Goal: Ask a question: Seek information or help from site administrators or community

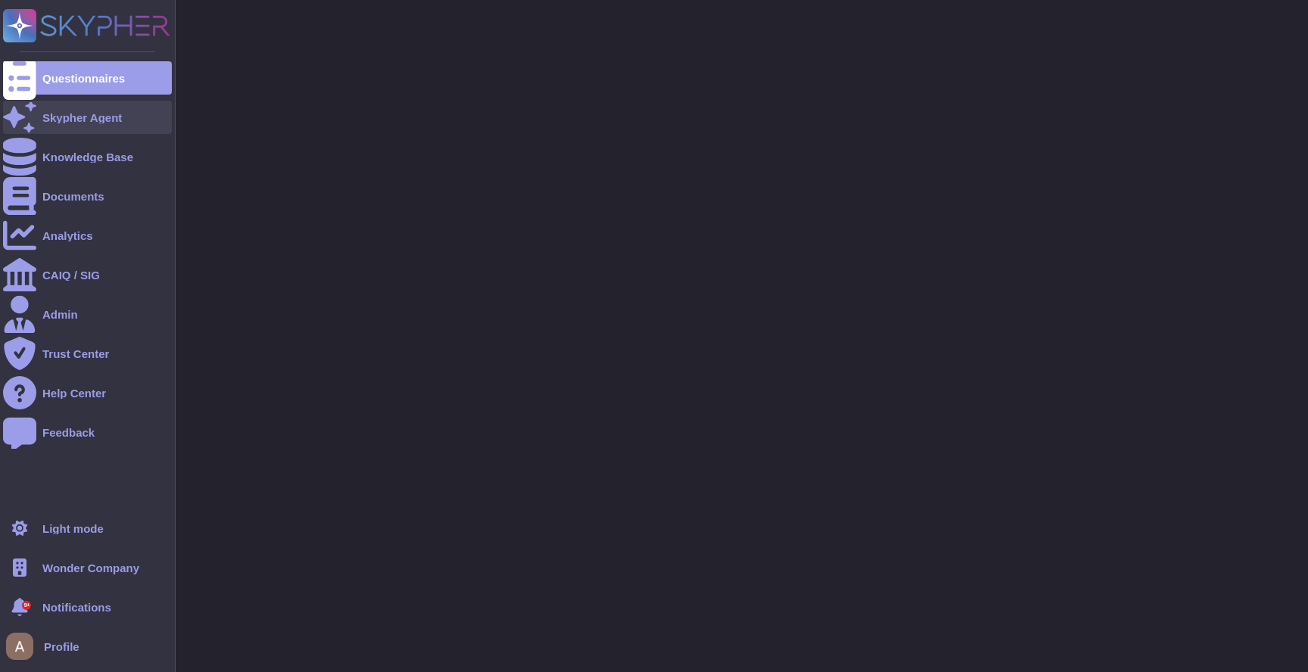
click at [26, 126] on div at bounding box center [19, 117] width 33 height 33
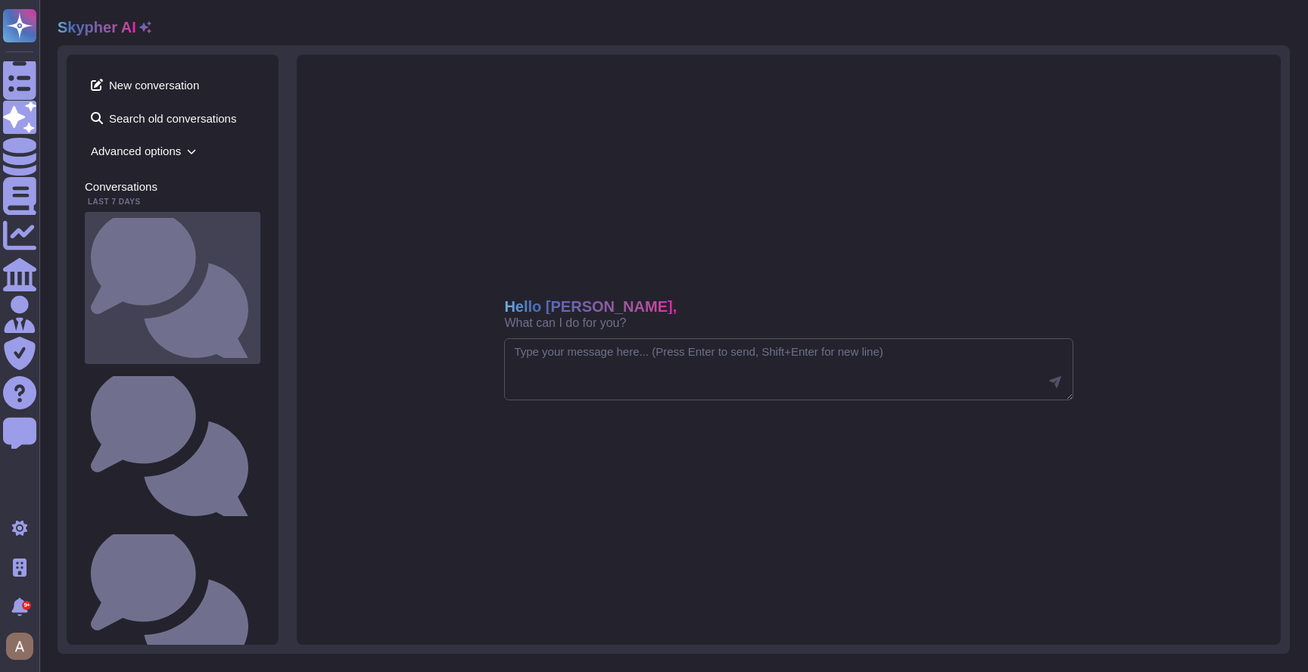
click at [193, 231] on div "When do you plan to be SOC2 certified ?" at bounding box center [173, 288] width 176 height 152
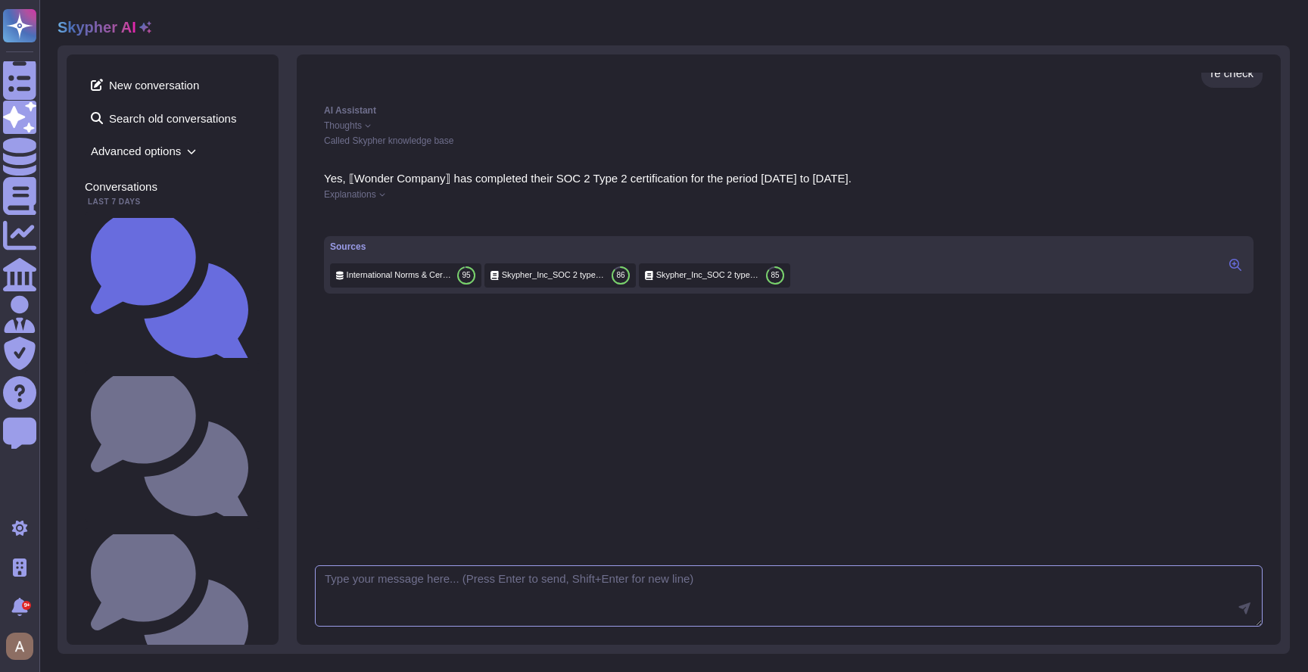
scroll to position [1081, 0]
click at [344, 194] on span "Explanations" at bounding box center [350, 194] width 52 height 9
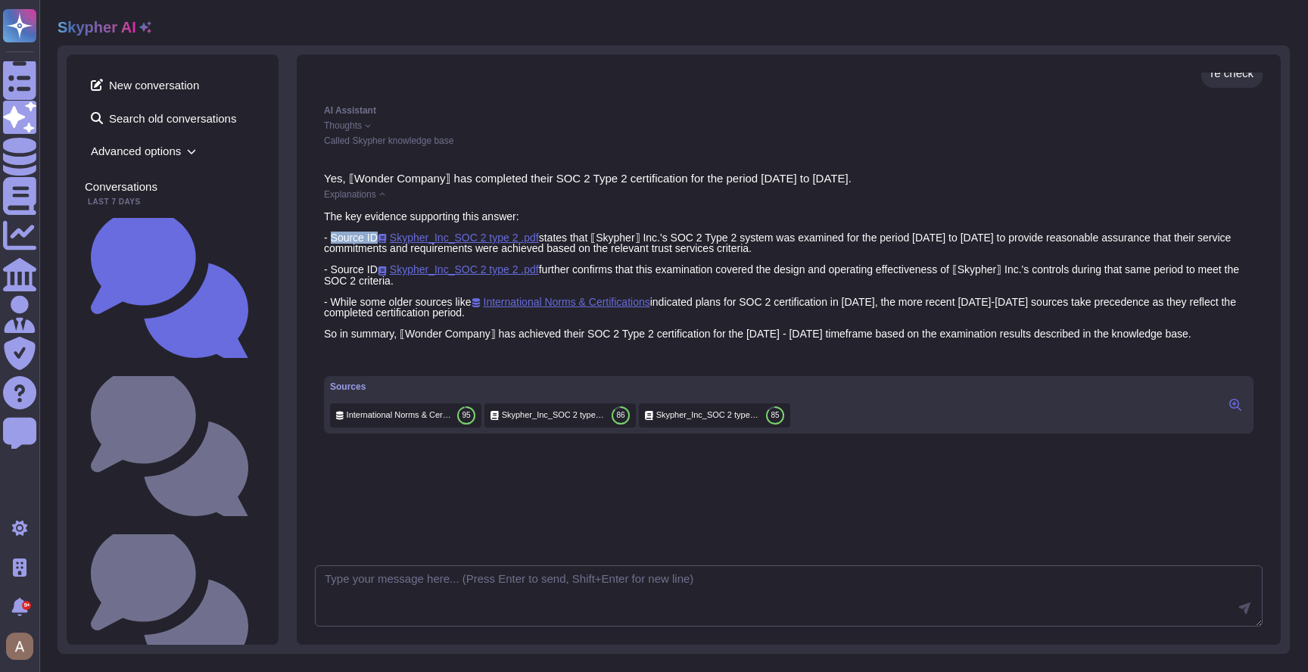
drag, startPoint x: 337, startPoint y: 241, endPoint x: 379, endPoint y: 241, distance: 42.4
click at [379, 241] on div "The key evidence supporting this answer: - Source ID Skypher_Inc_SOC 2 type 2 .…" at bounding box center [789, 275] width 930 height 128
copy div "Source ID"
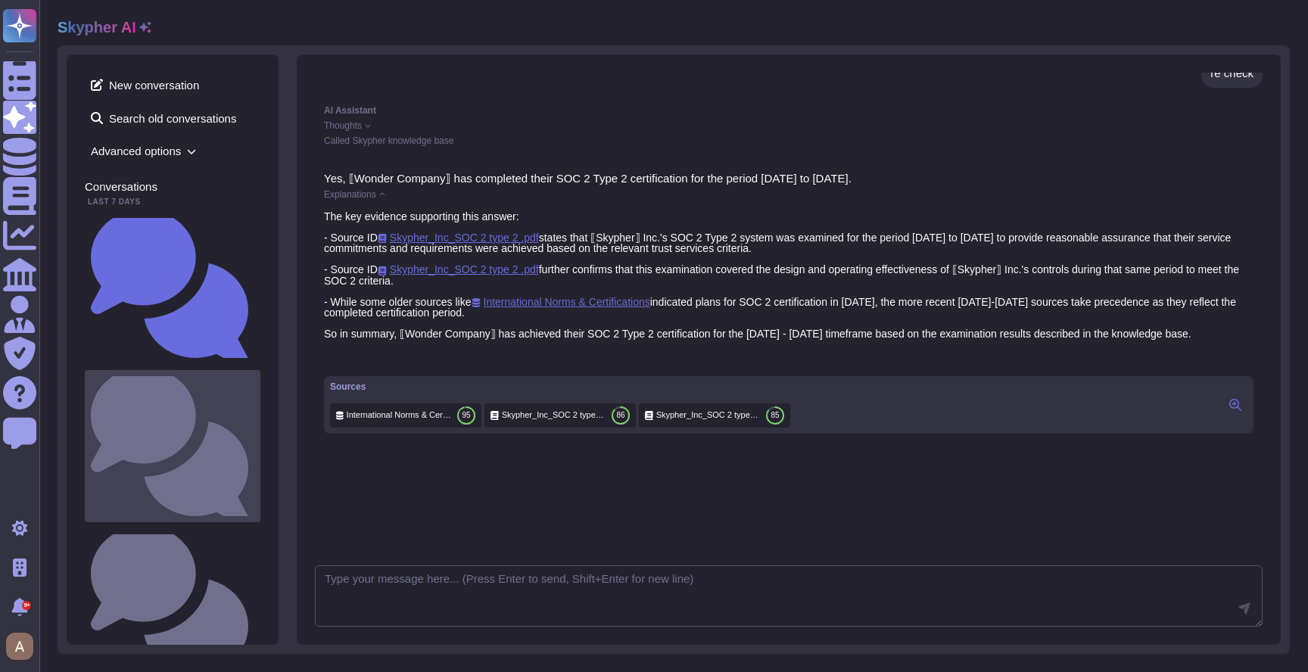
click at [254, 441] on small "When do you plan to be SOC2 certified ? type ?" at bounding box center [254, 446] width 0 height 10
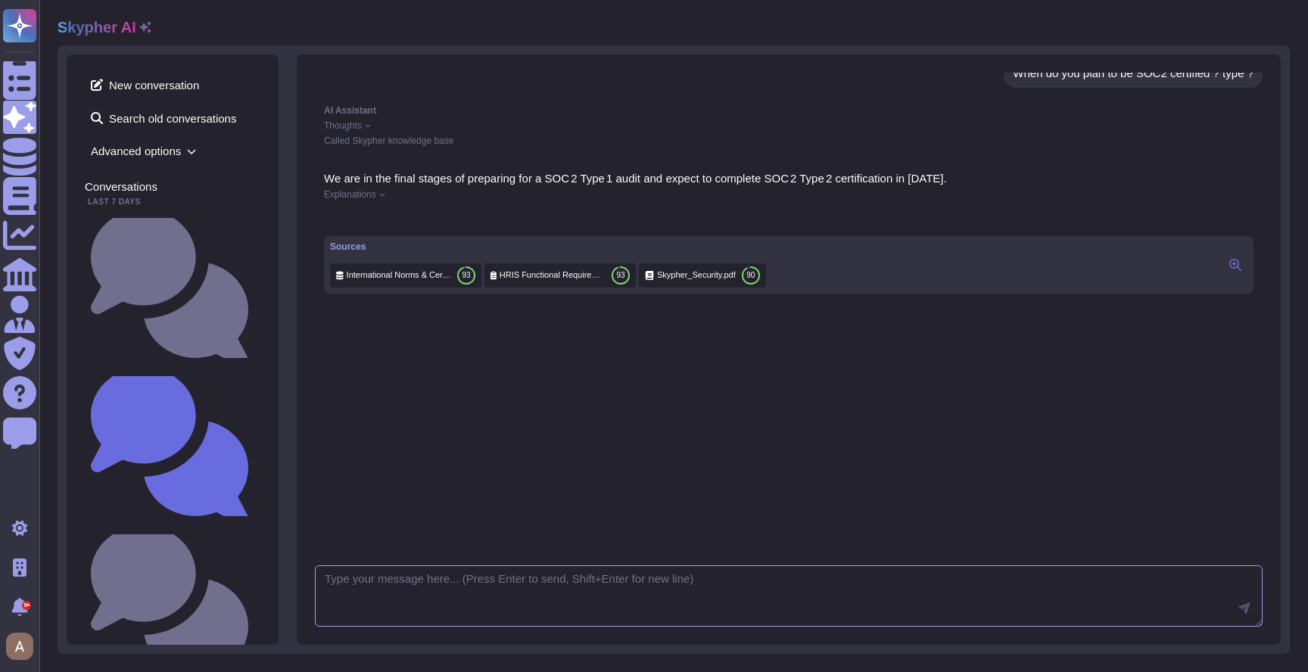
scroll to position [14, 0]
click at [372, 194] on span "Explanations" at bounding box center [350, 194] width 52 height 9
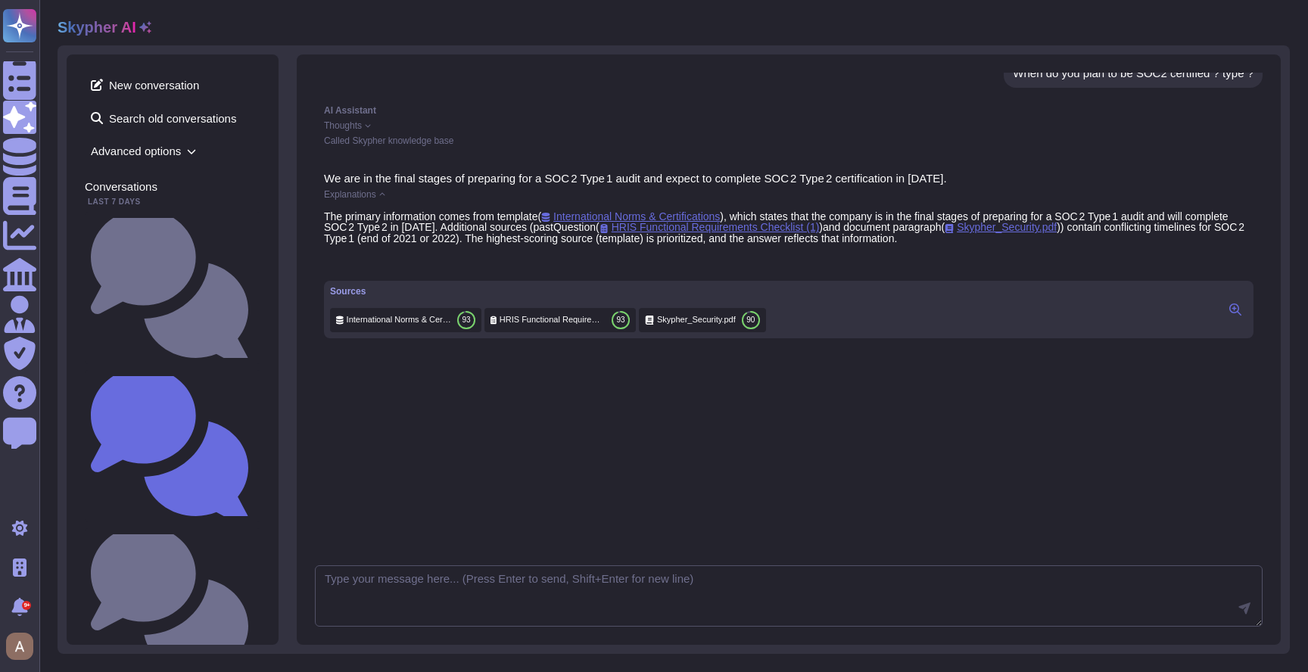
click at [616, 229] on div "The primary information comes from template ( International Norms & Certificati…" at bounding box center [789, 227] width 930 height 33
copy div "pastQuestion"
drag, startPoint x: 1010, startPoint y: 227, endPoint x: 909, endPoint y: 226, distance: 100.7
click at [909, 226] on div "The primary information comes from template ( International Norms & Certificati…" at bounding box center [789, 227] width 930 height 33
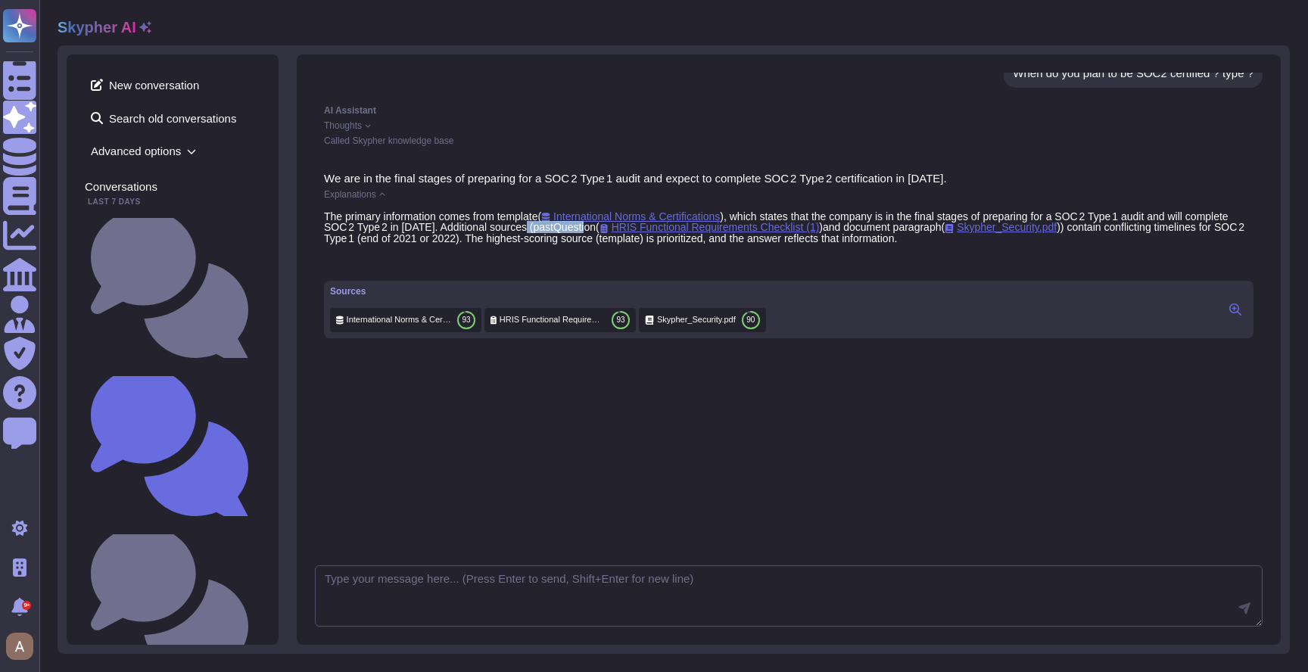
copy div "document paragraph"
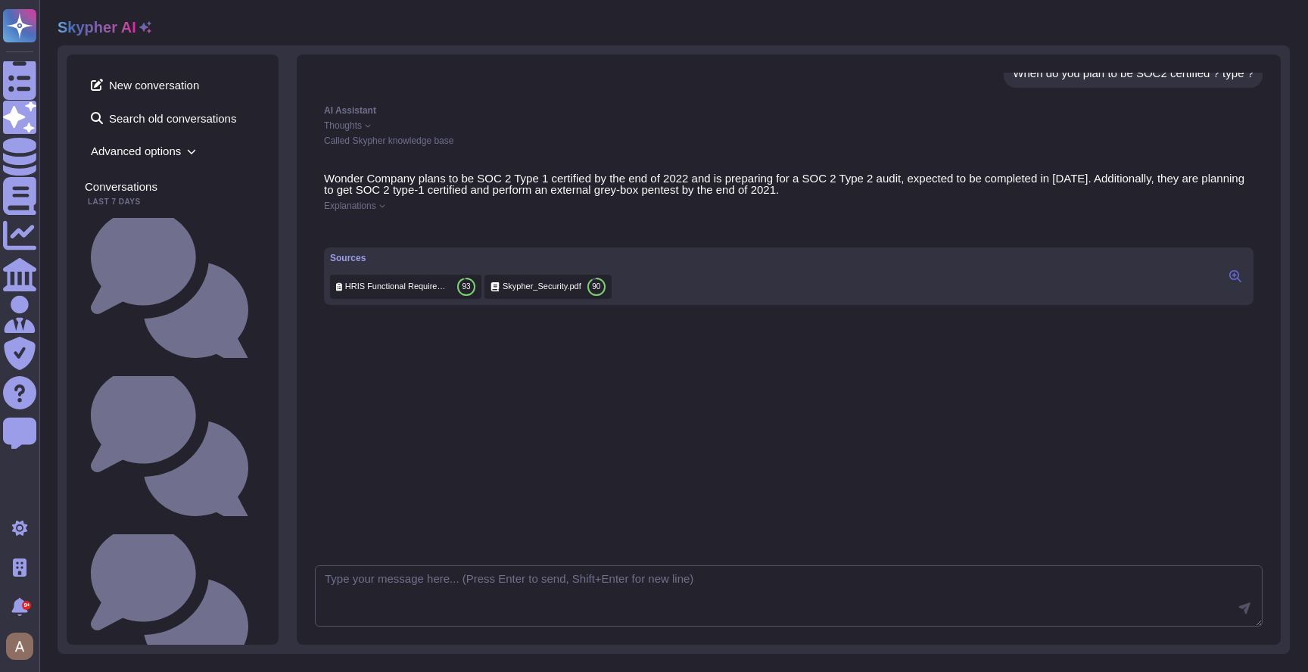
click at [360, 204] on span "Explanations" at bounding box center [350, 205] width 52 height 9
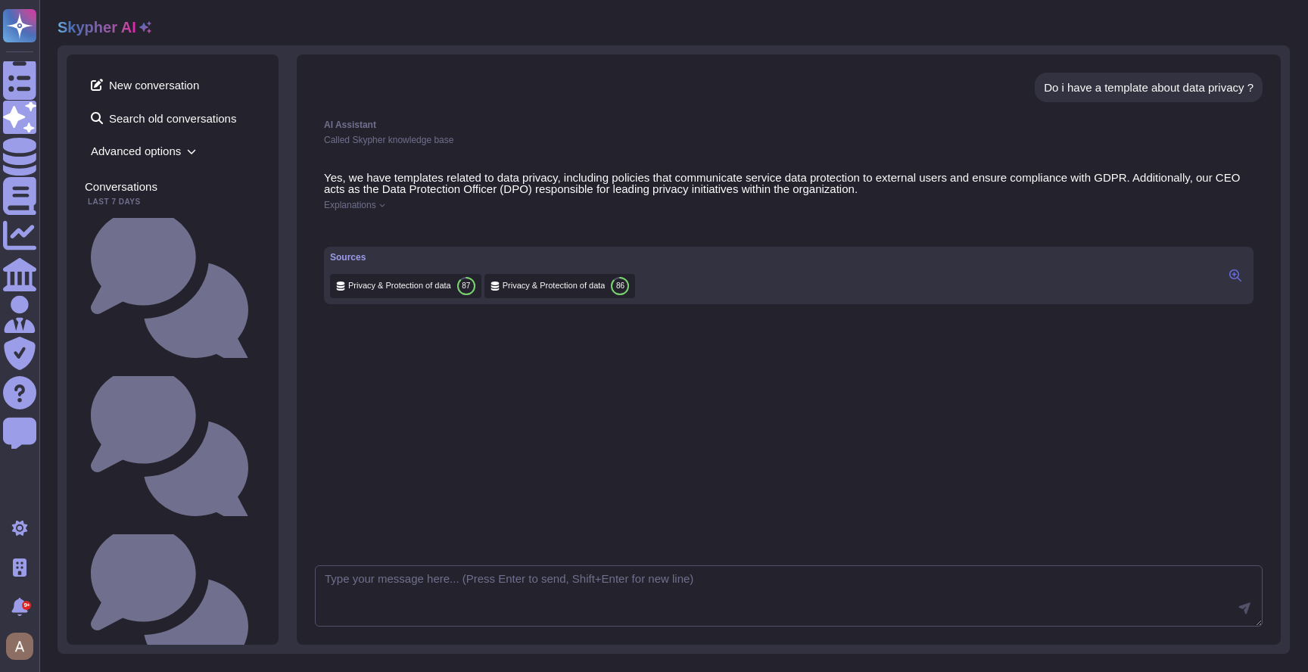
click at [365, 201] on span "Explanations" at bounding box center [350, 205] width 52 height 9
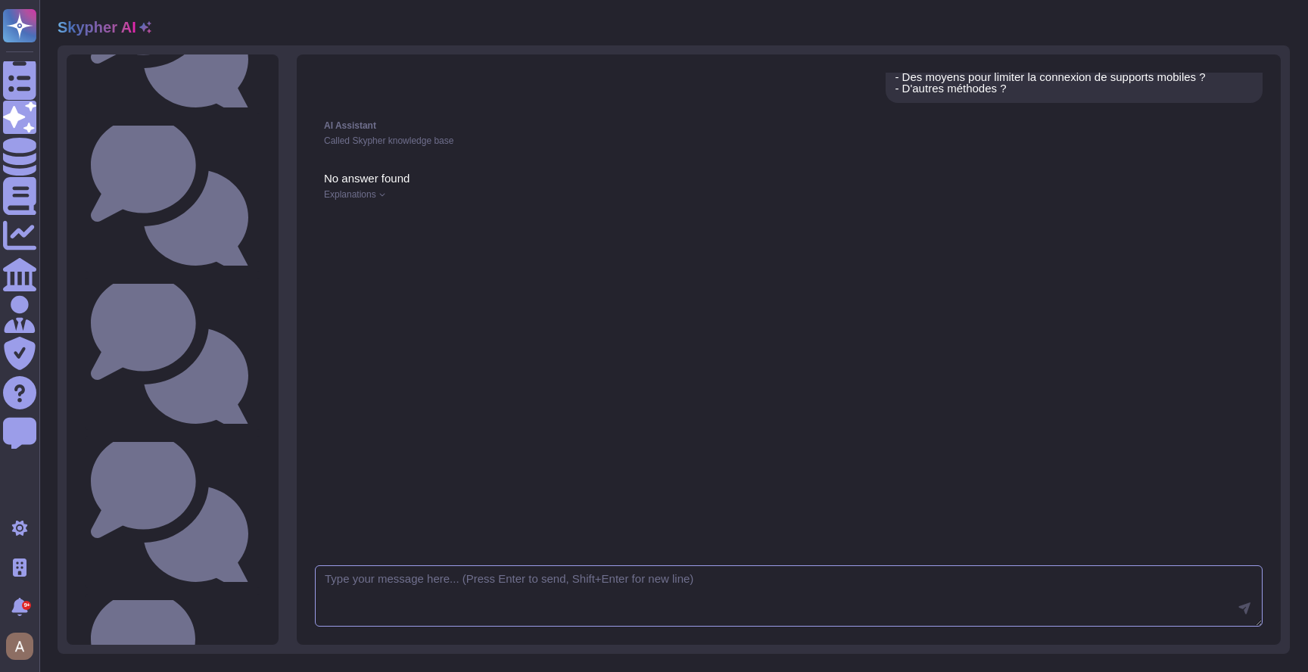
scroll to position [398, 0]
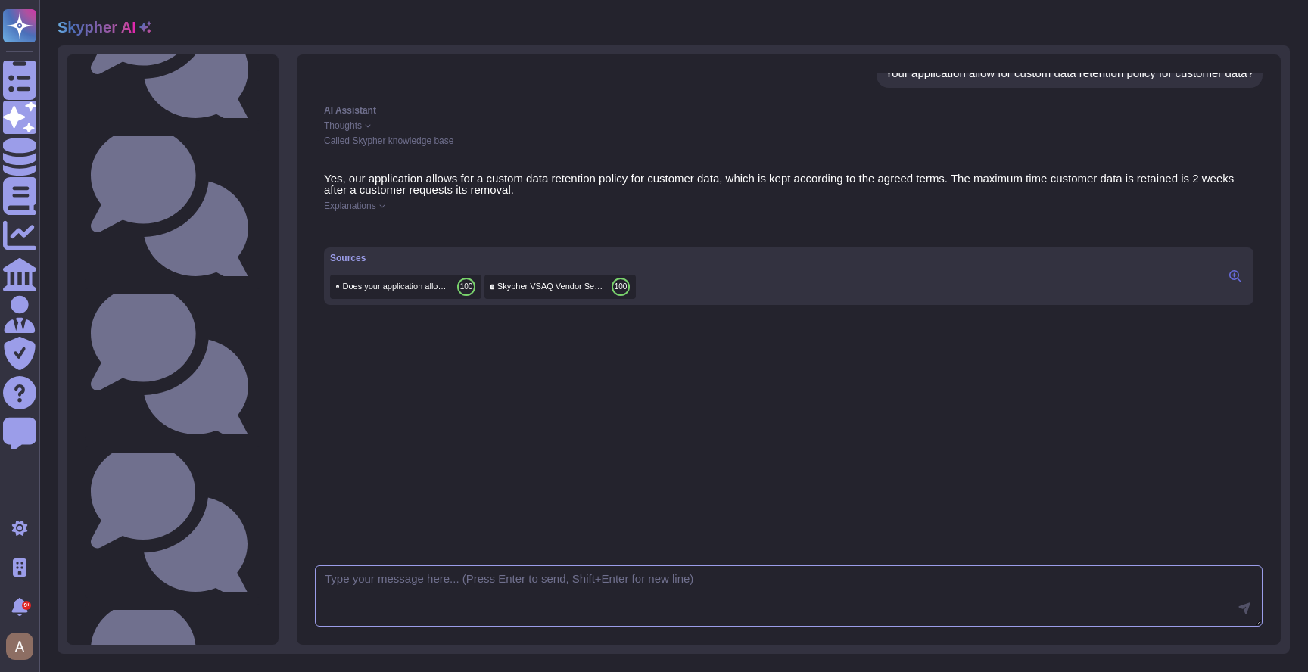
scroll to position [14, 0]
click at [354, 207] on span "Explanations" at bounding box center [350, 205] width 52 height 9
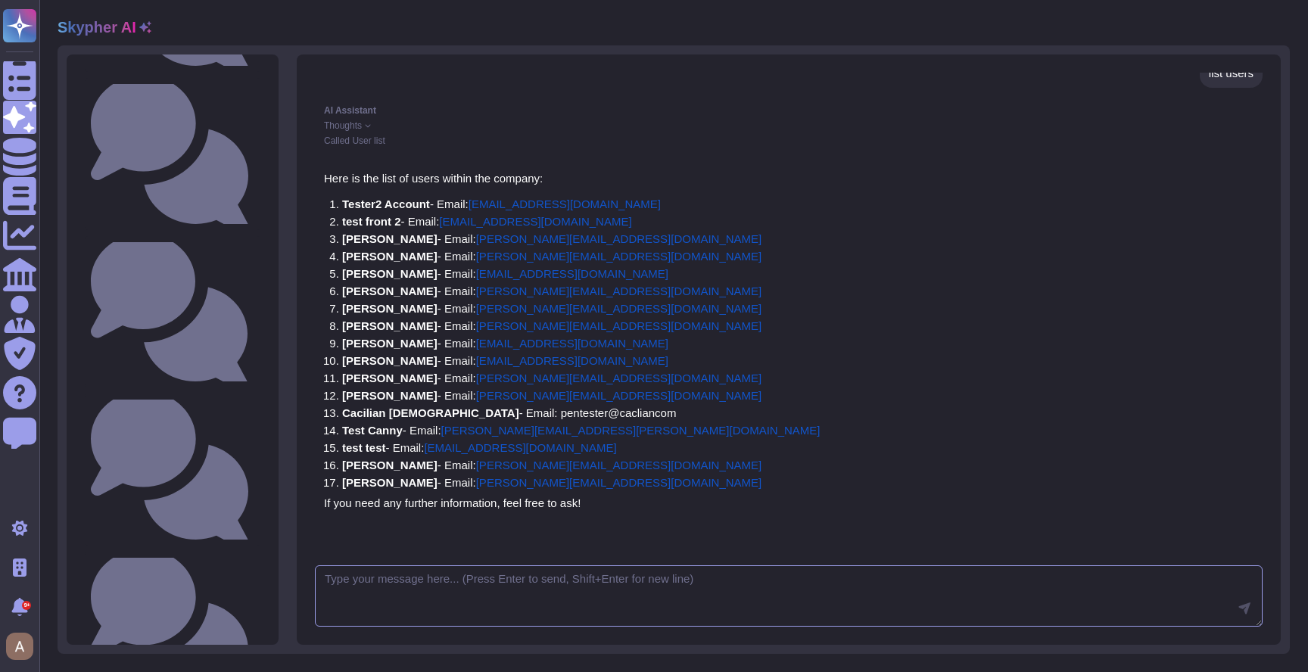
scroll to position [612, 0]
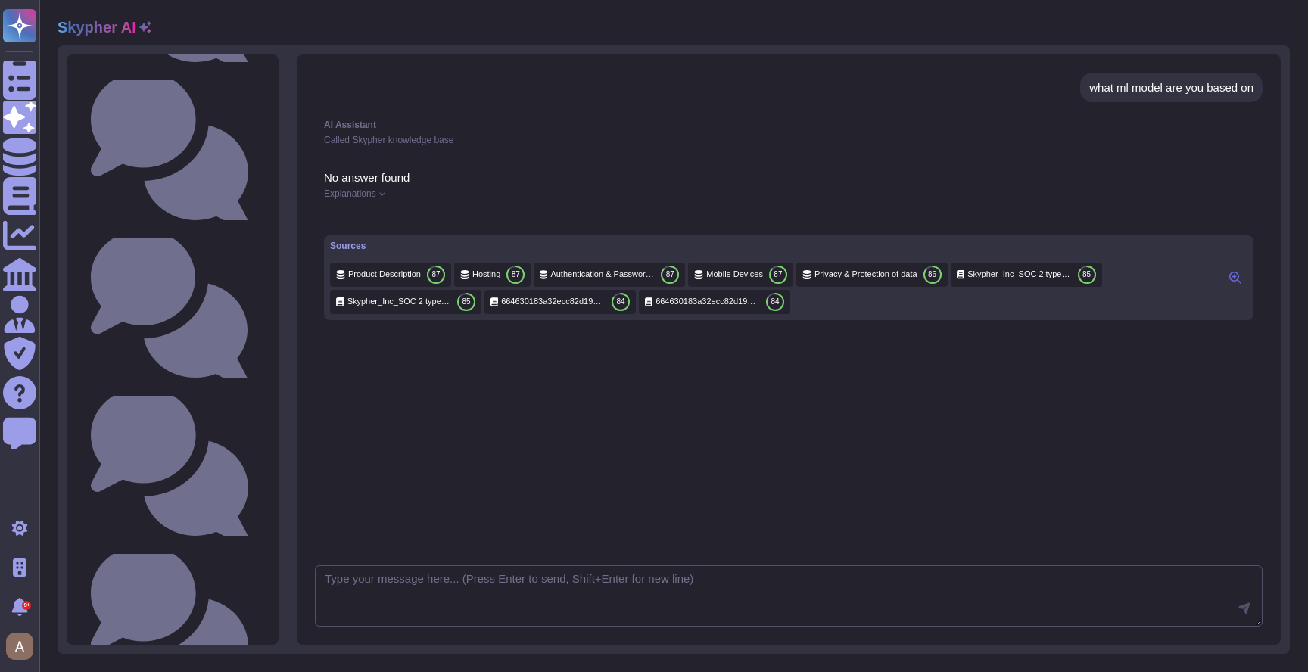
click at [373, 193] on span "Explanations" at bounding box center [350, 193] width 52 height 9
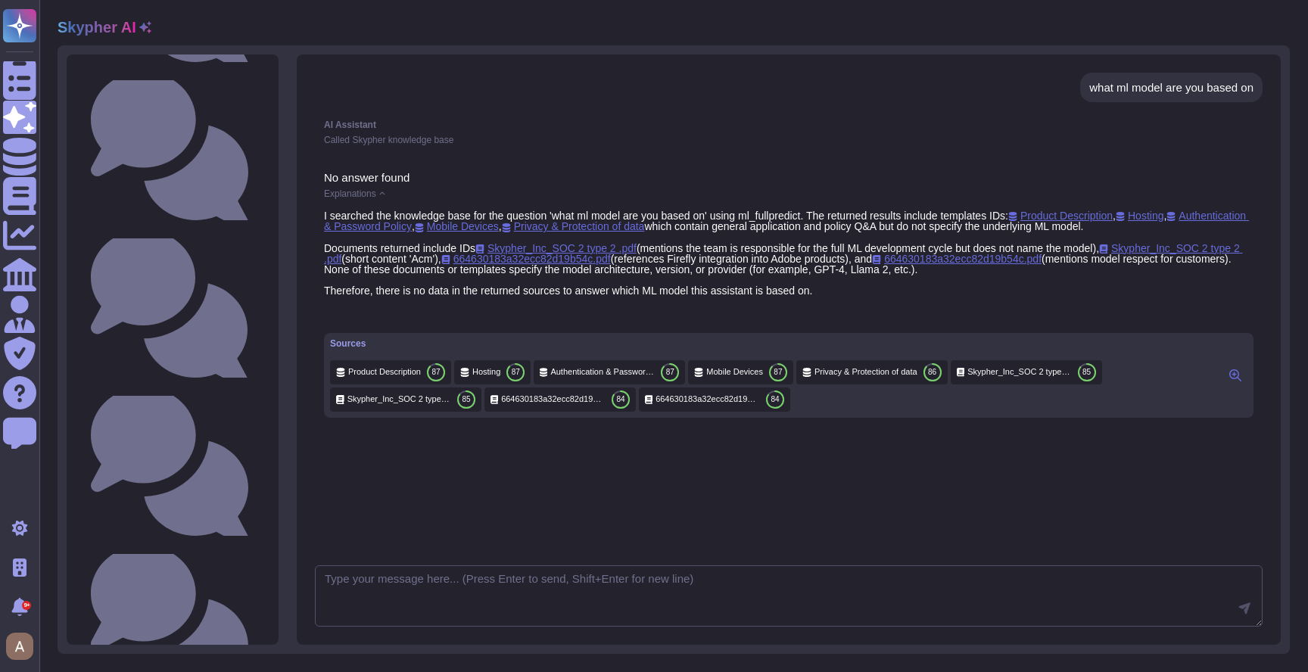
click at [777, 215] on div "I searched the knowledge base for the question 'what ml model are you based on'…" at bounding box center [789, 253] width 930 height 86
drag, startPoint x: 1038, startPoint y: 218, endPoint x: 968, endPoint y: 217, distance: 69.7
click at [968, 217] on div "I searched the knowledge base for the question 'what ml model are you based on'…" at bounding box center [789, 253] width 930 height 86
copy div "templates IDs:"
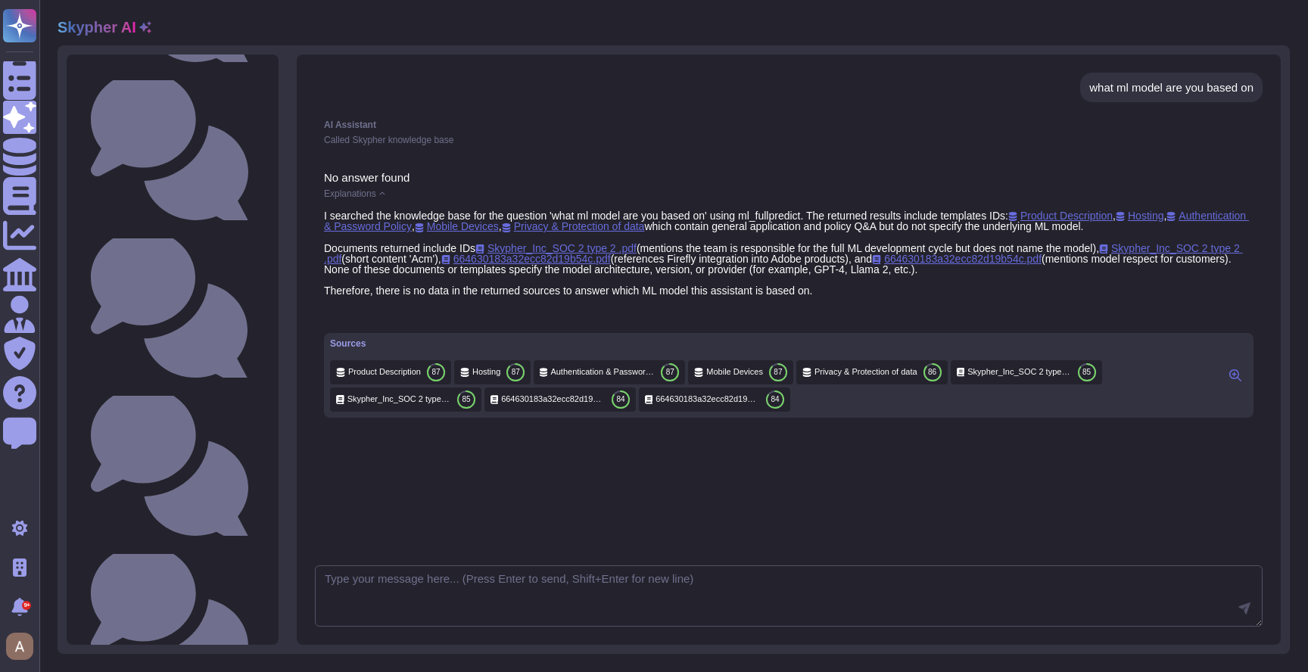
click at [917, 263] on div "I searched the knowledge base for the question 'what ml model are you based on'…" at bounding box center [789, 253] width 930 height 86
drag, startPoint x: 481, startPoint y: 247, endPoint x: 464, endPoint y: 248, distance: 16.7
click at [464, 248] on div "I searched the knowledge base for the question 'what ml model are you based on'…" at bounding box center [789, 253] width 930 height 86
copy div "IDs"
click at [474, 245] on div "I searched the knowledge base for the question 'what ml model are you based on'…" at bounding box center [789, 253] width 930 height 86
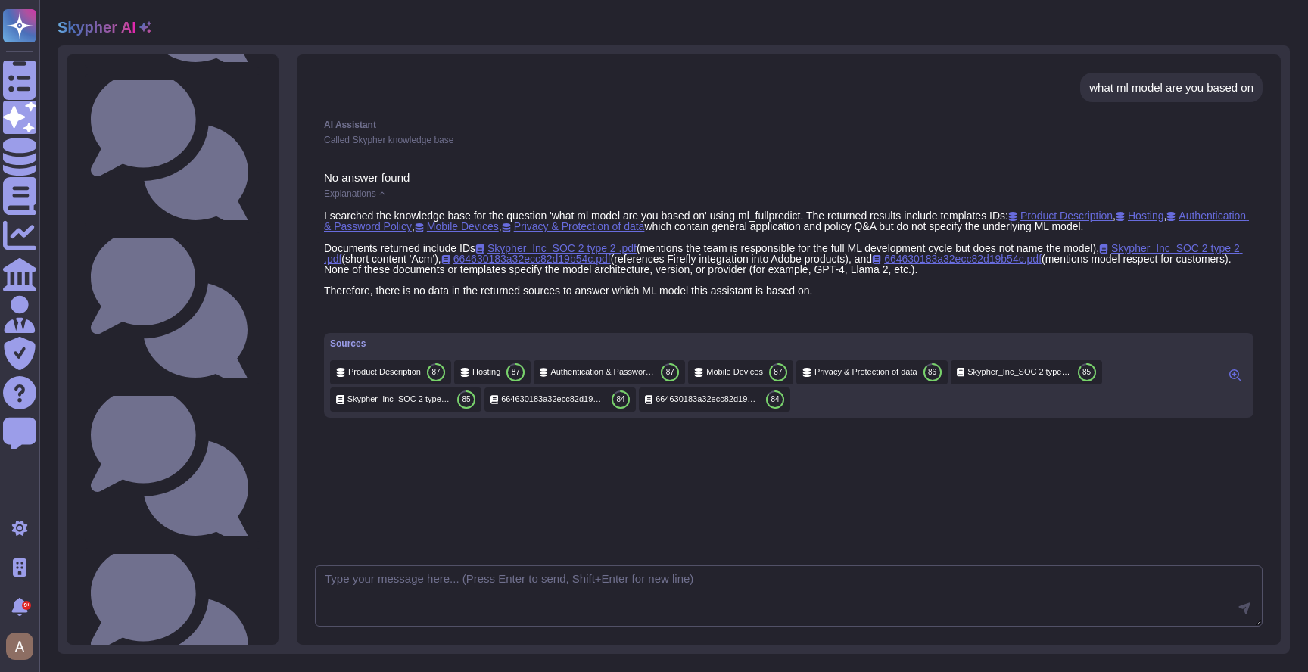
drag, startPoint x: 480, startPoint y: 245, endPoint x: 462, endPoint y: 246, distance: 18.2
click at [462, 246] on div "I searched the knowledge base for the question 'what ml model are you based on'…" at bounding box center [789, 253] width 930 height 86
copy div "IDs"
click at [466, 246] on div "I searched the knowledge base for the question 'what ml model are you based on'…" at bounding box center [789, 253] width 930 height 86
drag, startPoint x: 462, startPoint y: 247, endPoint x: 485, endPoint y: 249, distance: 22.8
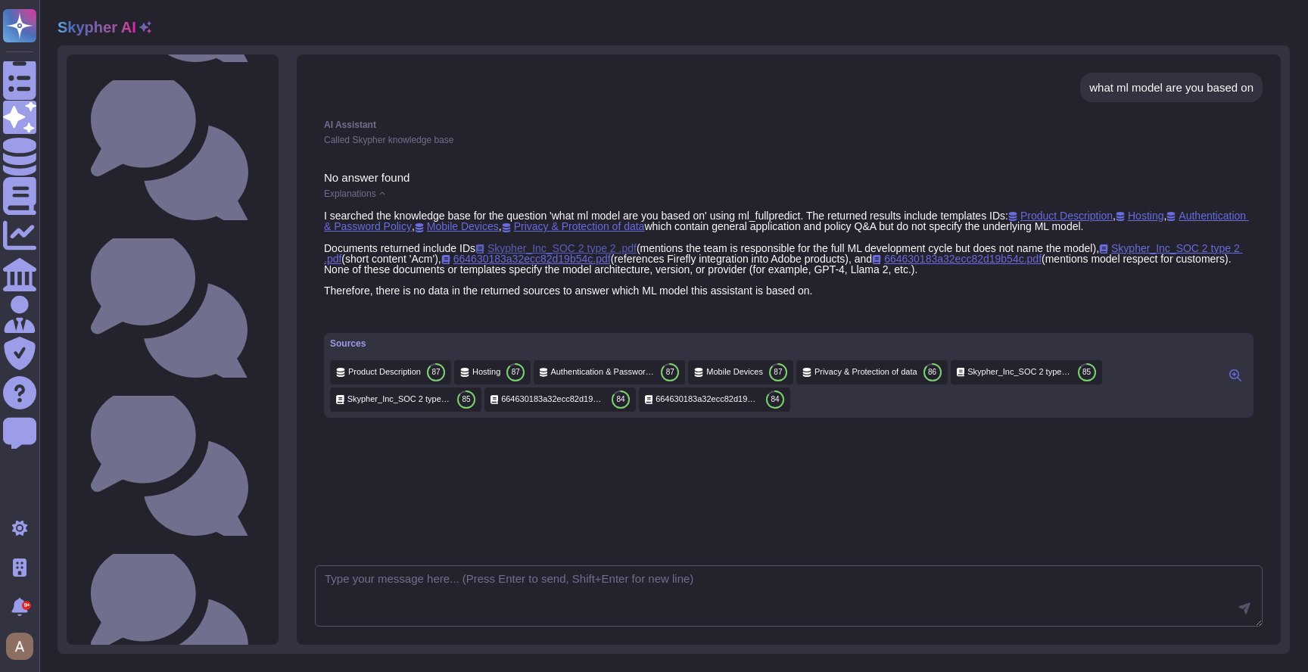
click at [485, 249] on div "I searched the knowledge base for the question 'what ml model are you based on'…" at bounding box center [789, 253] width 930 height 86
copy div "IDs"
click at [578, 522] on div "No answer found Explanations I searched the knowledge base for the question 'wh…" at bounding box center [789, 355] width 948 height 384
drag, startPoint x: 838, startPoint y: 291, endPoint x: 319, endPoint y: 214, distance: 524.9
click at [319, 214] on div "No answer found Explanations I searched the knowledge base for the question 'wh…" at bounding box center [789, 295] width 948 height 264
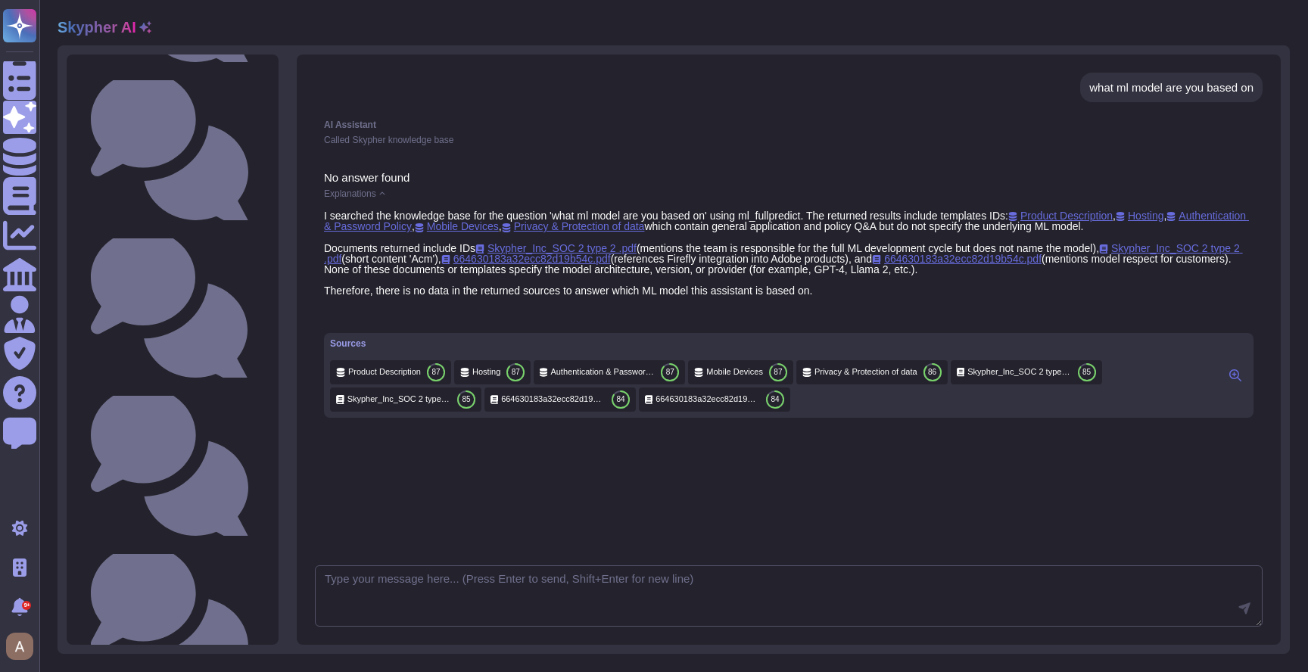
copy div "I searched the knowledge base for the question 'what ml model are you based on'…"
click at [459, 189] on div "Explanations" at bounding box center [789, 193] width 930 height 9
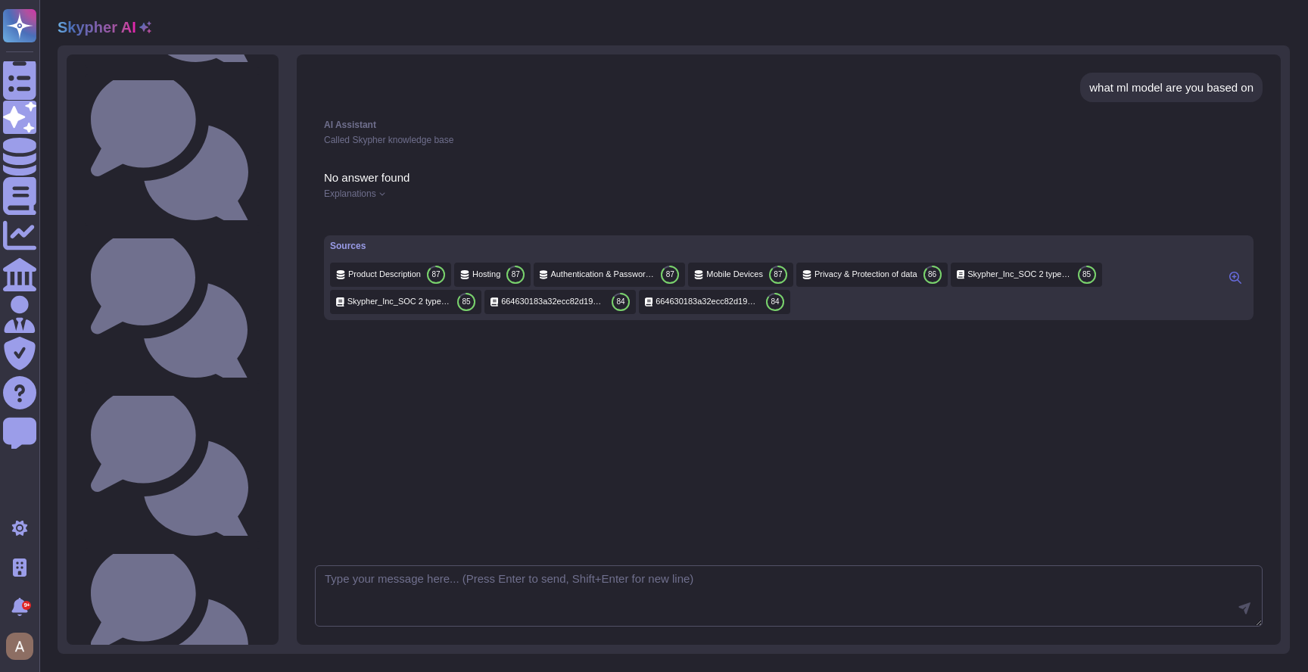
click at [376, 198] on span "Explanations" at bounding box center [350, 193] width 52 height 9
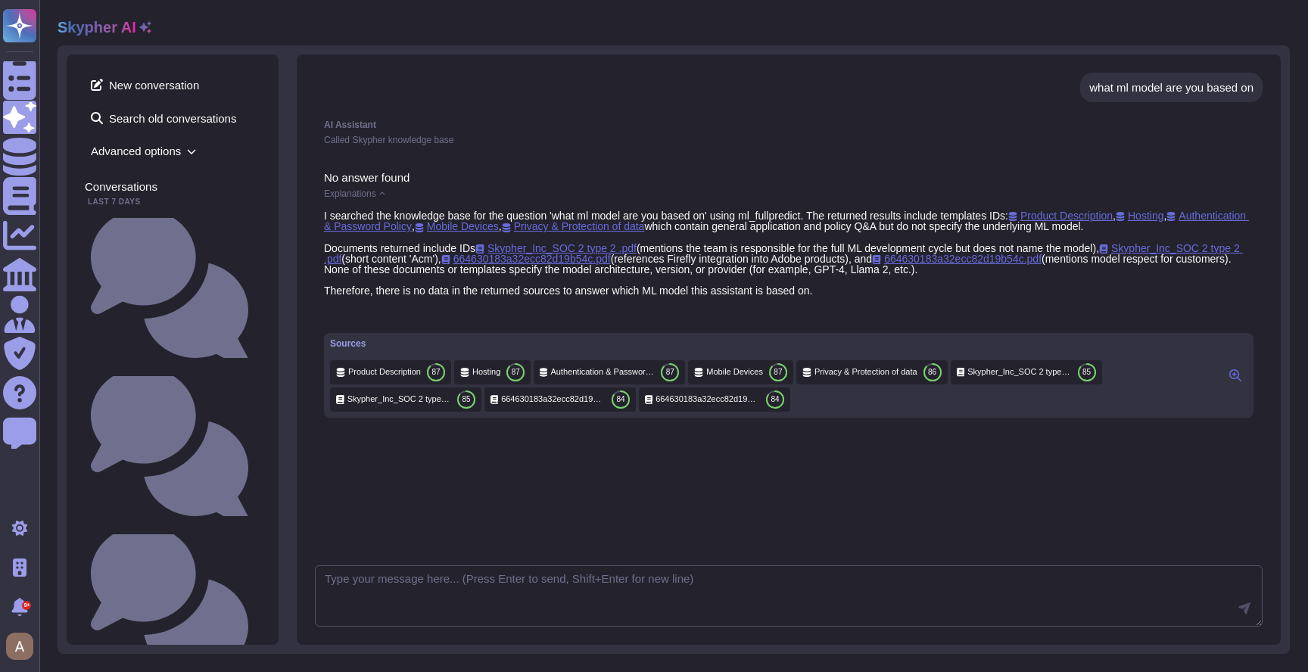
click at [1183, 92] on div "what ml model are you based on" at bounding box center [1171, 87] width 164 height 11
copy div "what ml model are you based on"
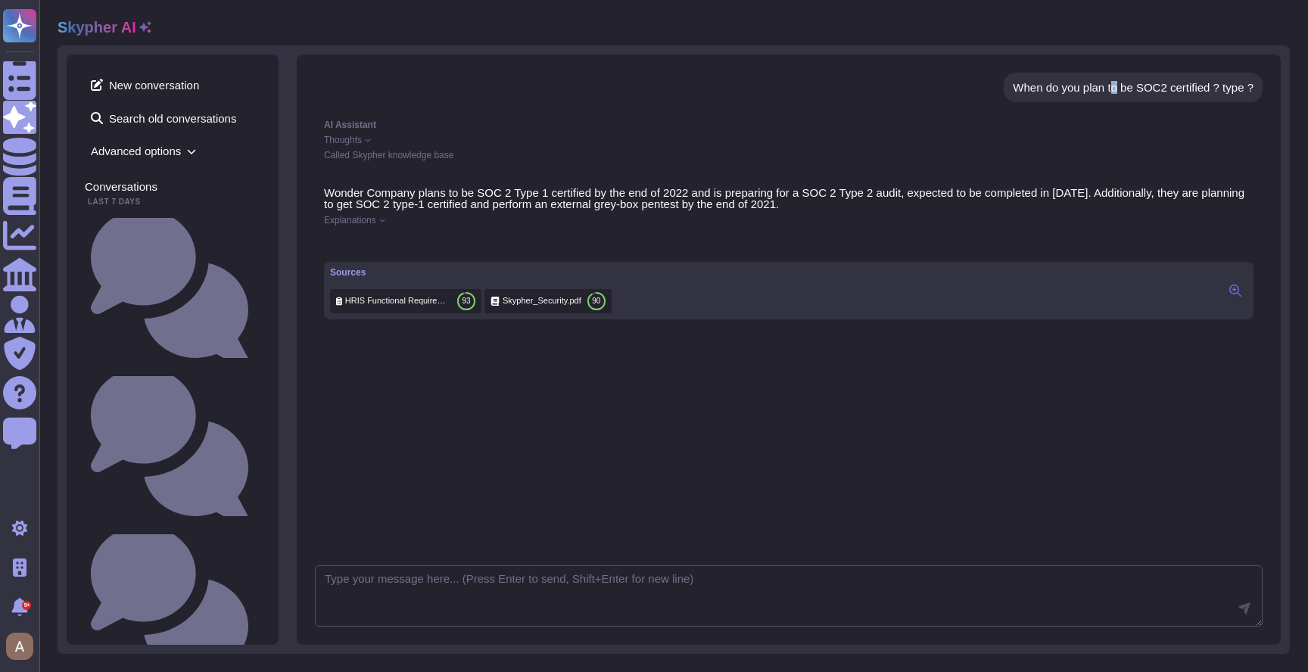
click at [1111, 89] on div "When do you plan to be SOC2 certified ? type ?" at bounding box center [1133, 87] width 241 height 11
copy div "When do you plan to be SOC2 certified ? type ?"
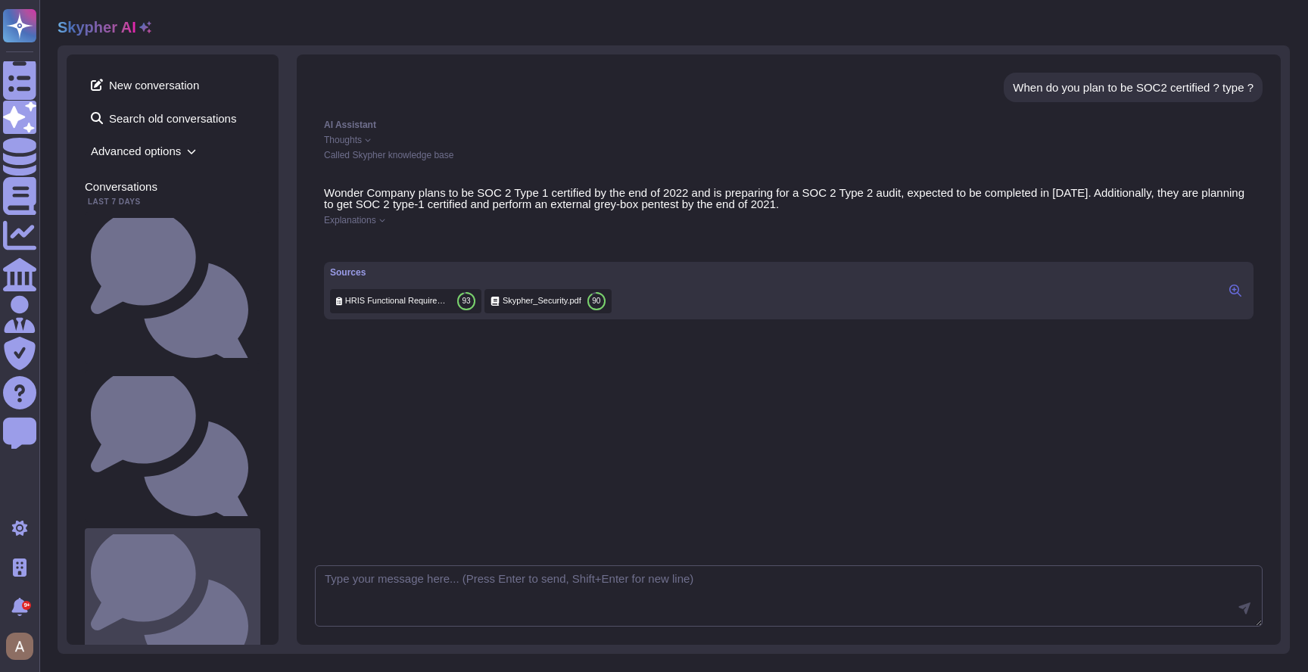
click at [254, 600] on small "When do you plan to be SOC2 certified ? type ?" at bounding box center [254, 605] width 0 height 10
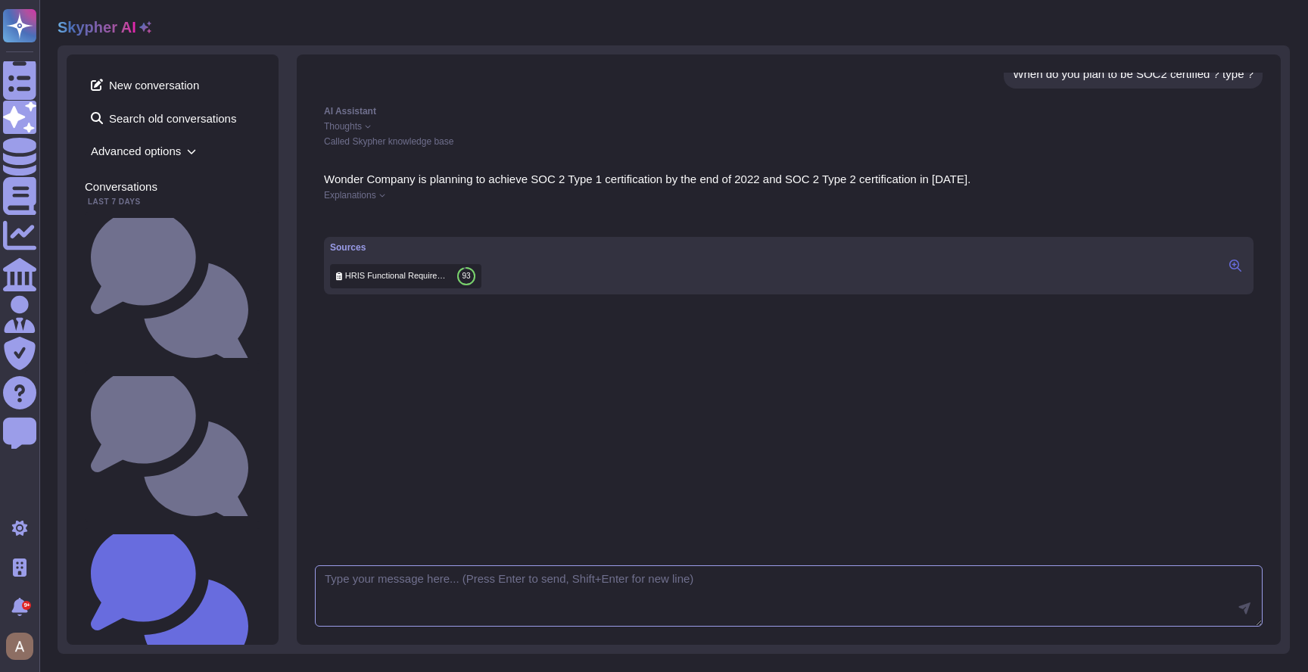
scroll to position [14, 0]
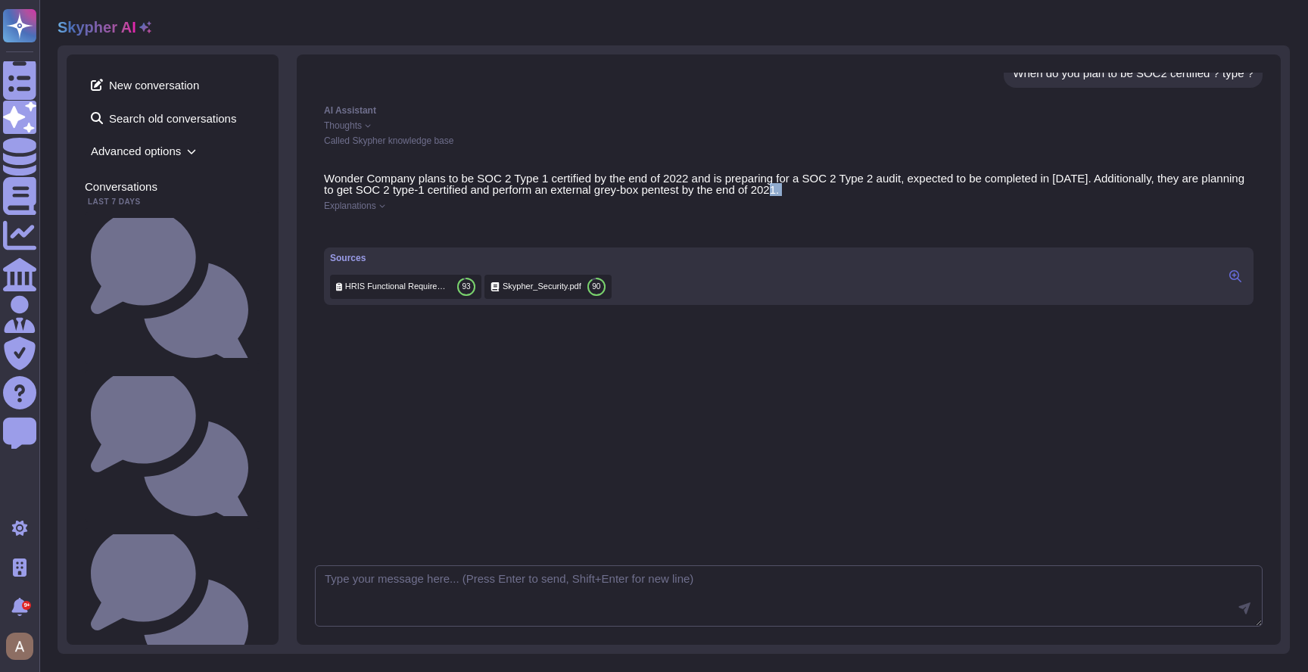
click at [361, 198] on div "Wonder Company plans to be SOC 2 Type 1 certified by the end of 2022 and is pre…" at bounding box center [789, 239] width 948 height 151
click at [352, 204] on span "Explanations" at bounding box center [350, 205] width 52 height 9
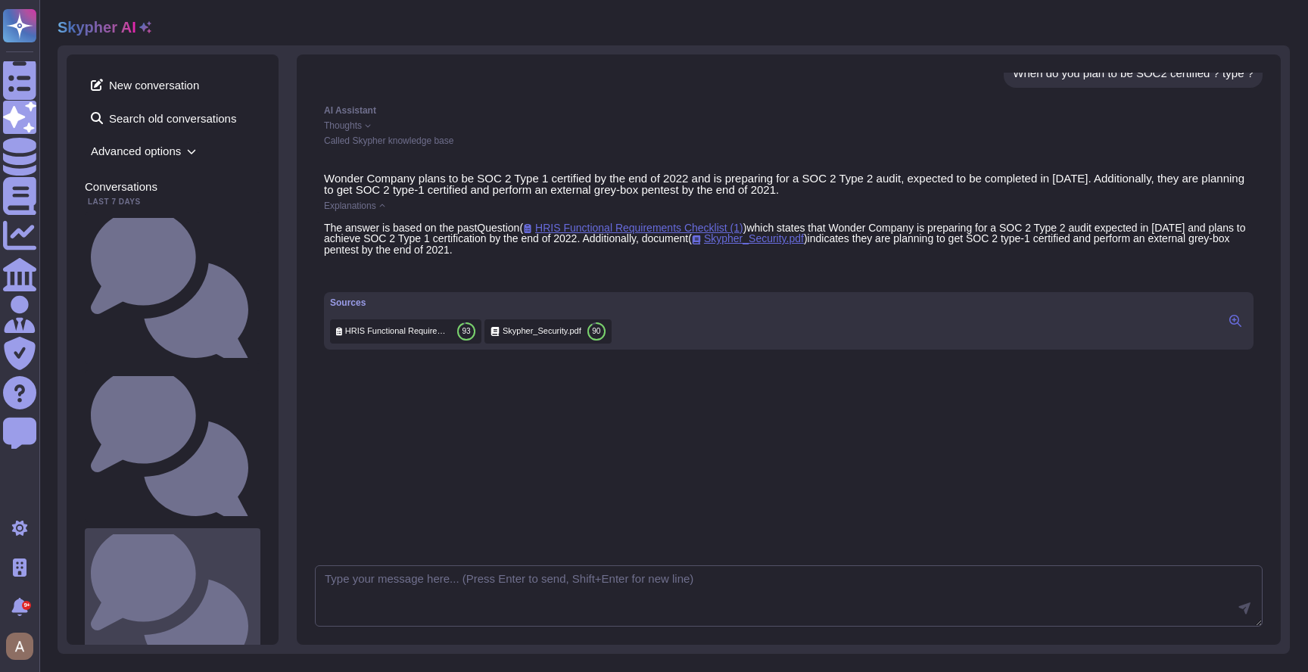
click at [254, 600] on small "When do you plan to be SOC2 certified ? type ?" at bounding box center [254, 605] width 0 height 10
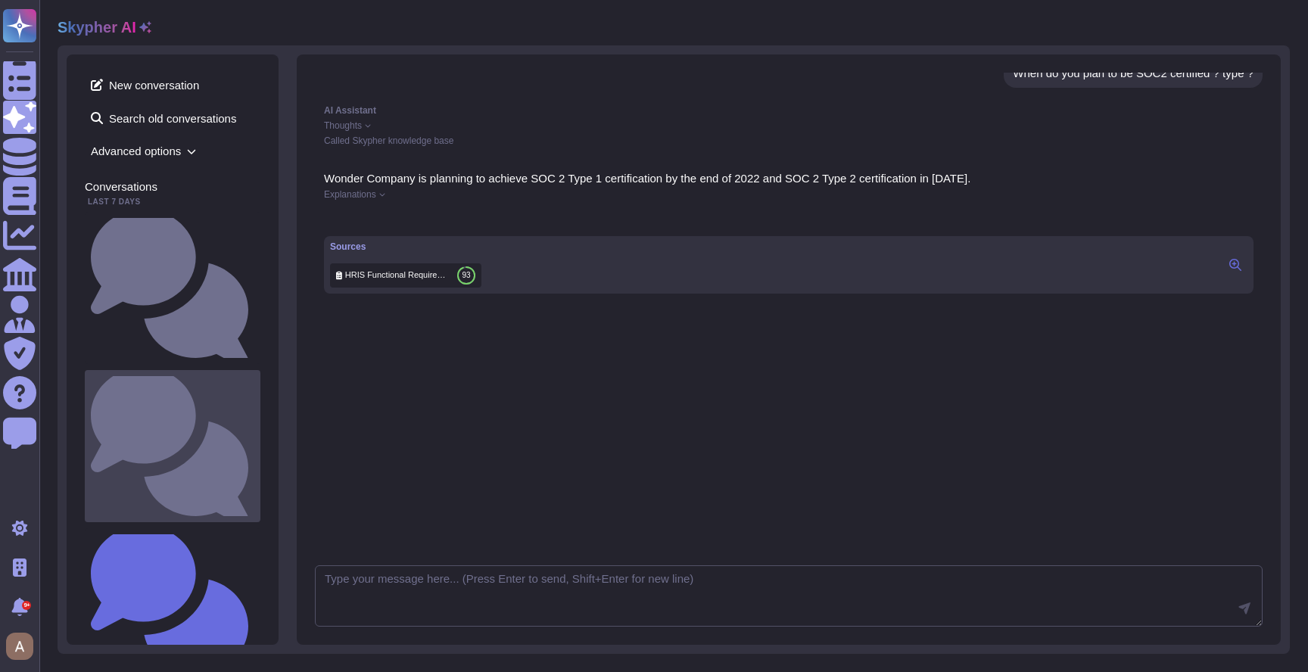
click at [254, 441] on small "When do you plan to be SOC2 certified ? type ?" at bounding box center [254, 446] width 0 height 10
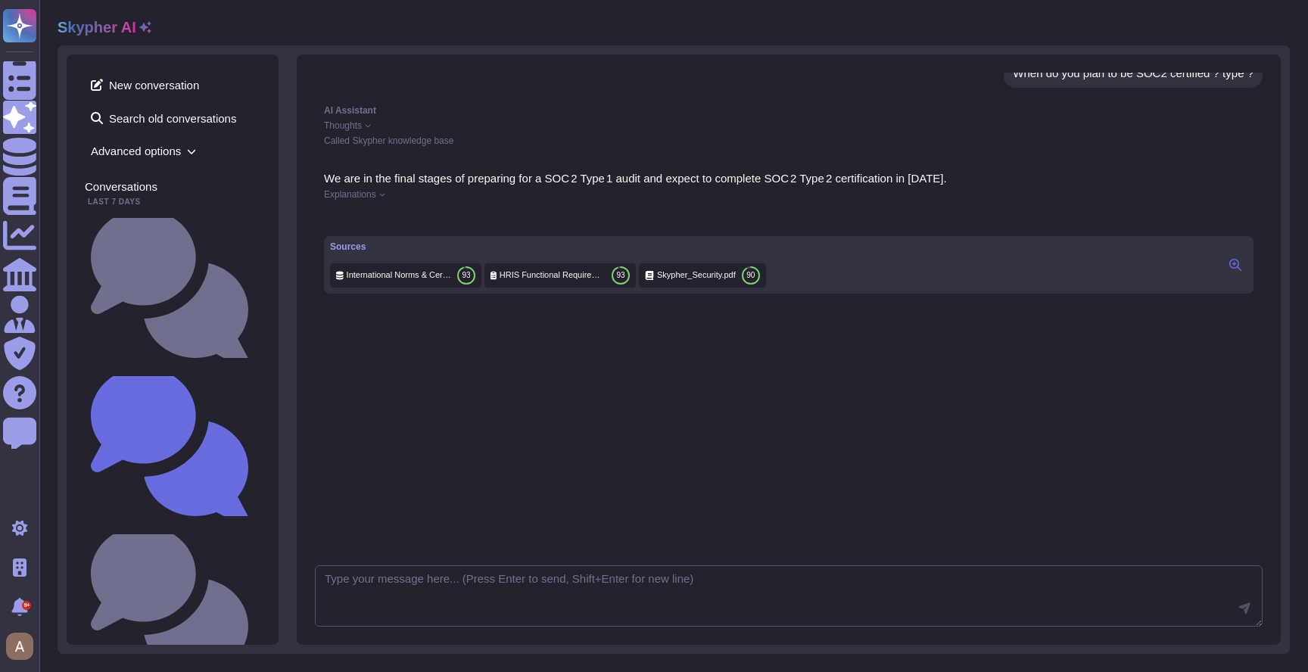
click at [372, 193] on span "Explanations" at bounding box center [350, 194] width 52 height 9
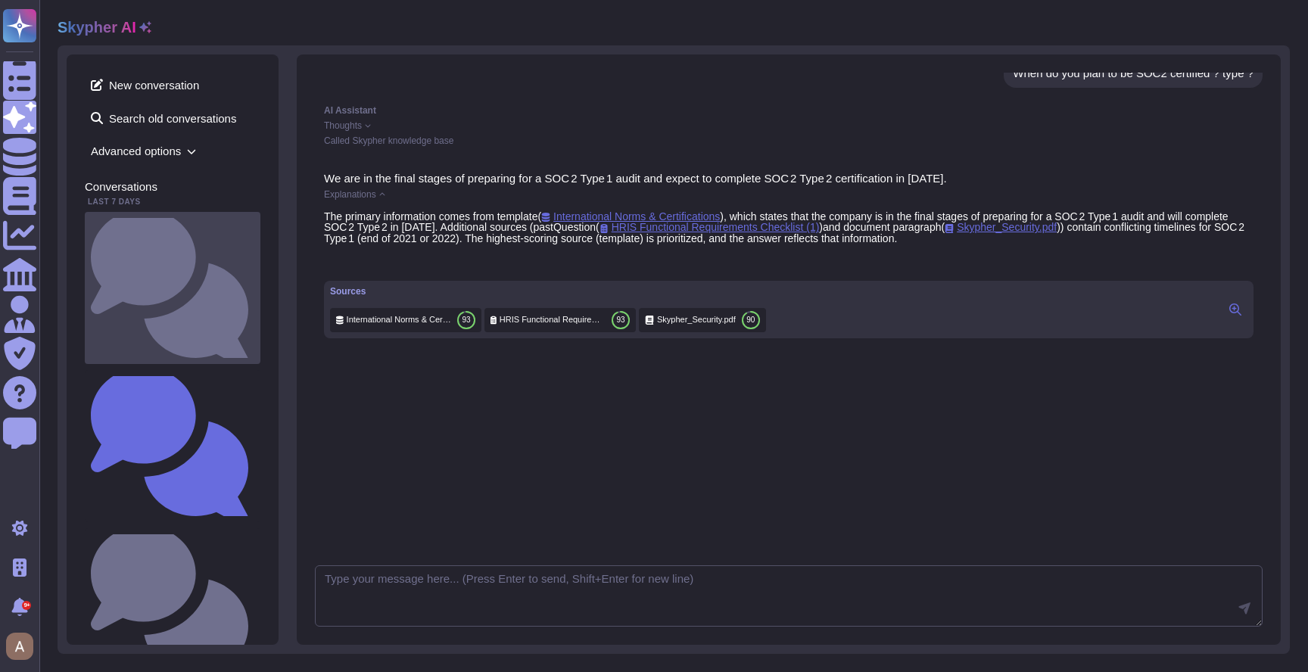
click at [254, 283] on small "When do you plan to be SOC2 certified ?" at bounding box center [254, 288] width 0 height 10
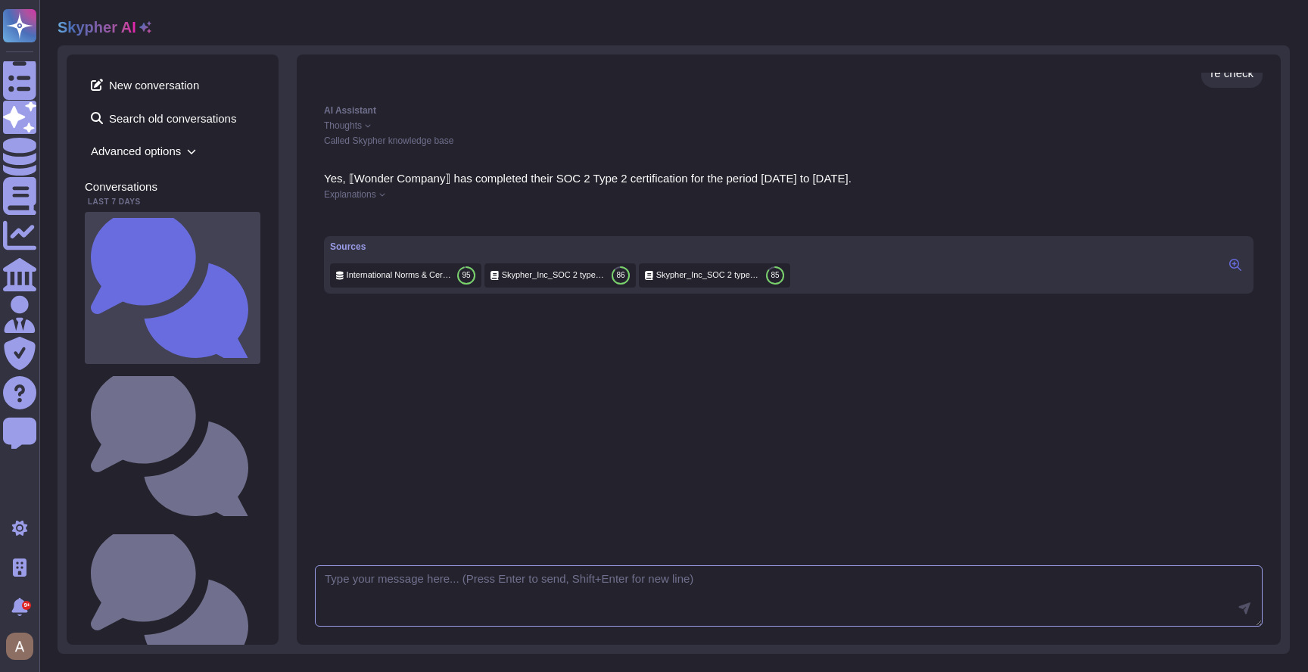
scroll to position [1081, 0]
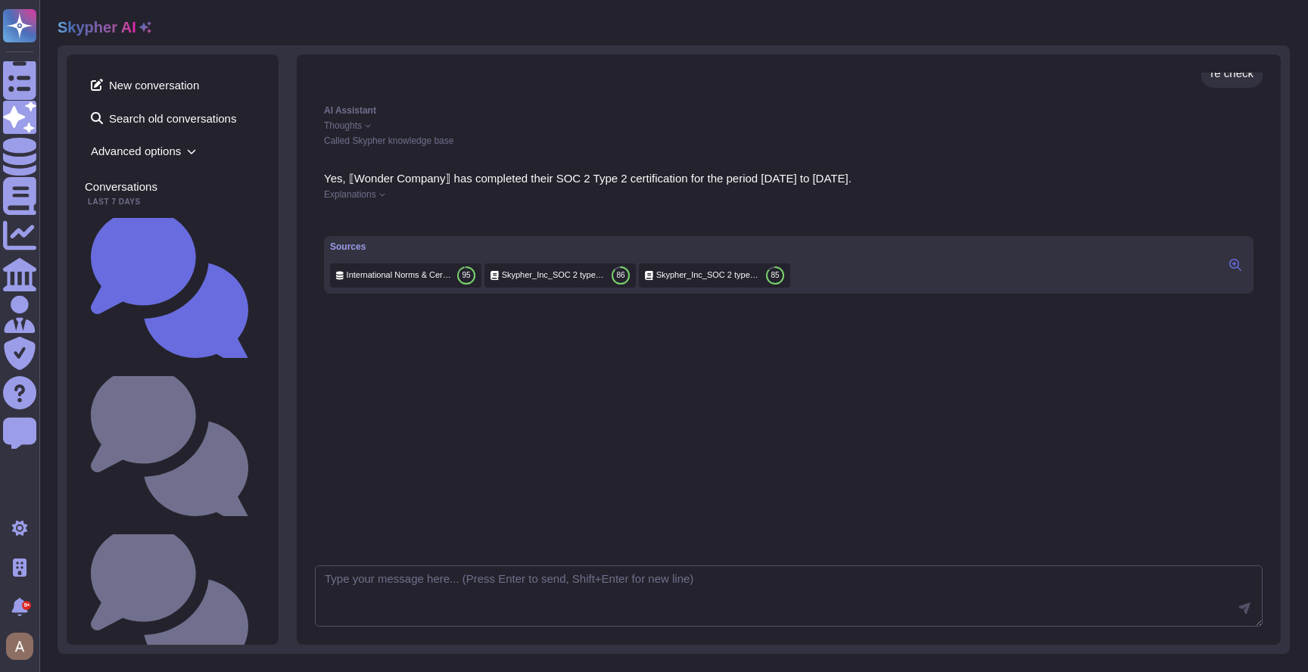
click at [373, 191] on span "Explanations" at bounding box center [350, 194] width 52 height 9
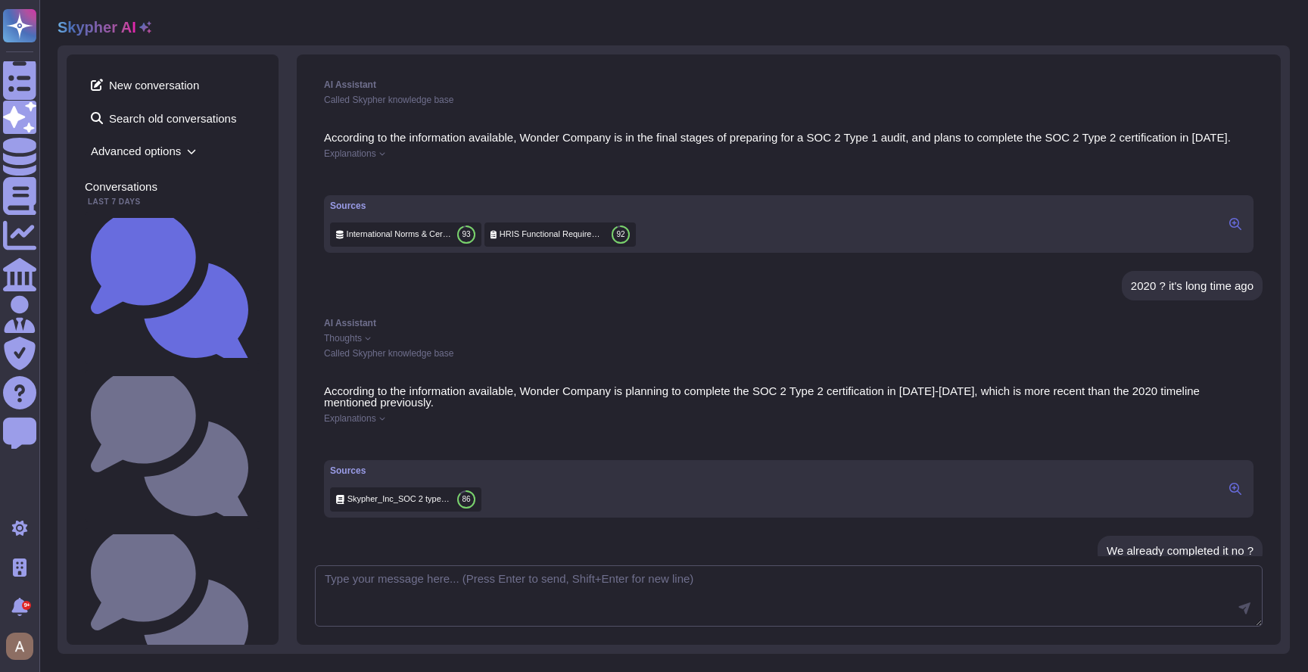
scroll to position [0, 0]
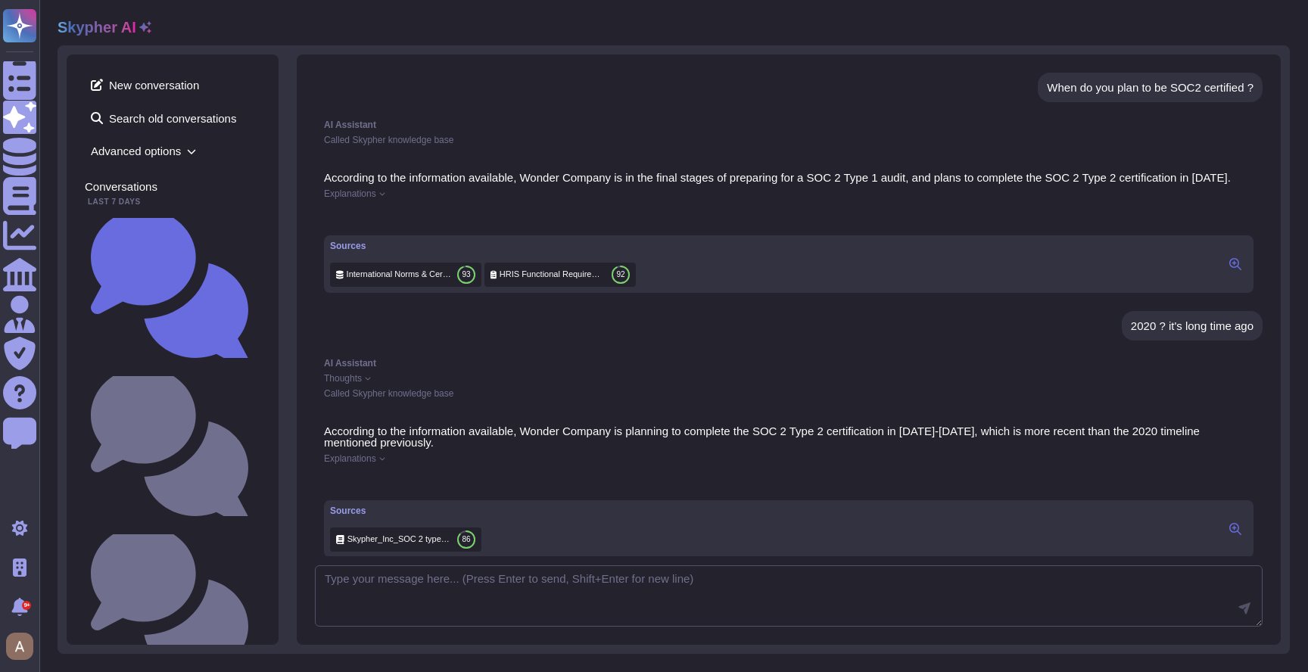
click at [1129, 89] on div "When do you plan to be SOC2 certified ?" at bounding box center [1150, 87] width 207 height 11
click at [359, 200] on div "According to the information available, Wonder Company is in the final stages o…" at bounding box center [789, 232] width 948 height 139
click at [360, 197] on span "Explanations" at bounding box center [350, 193] width 52 height 9
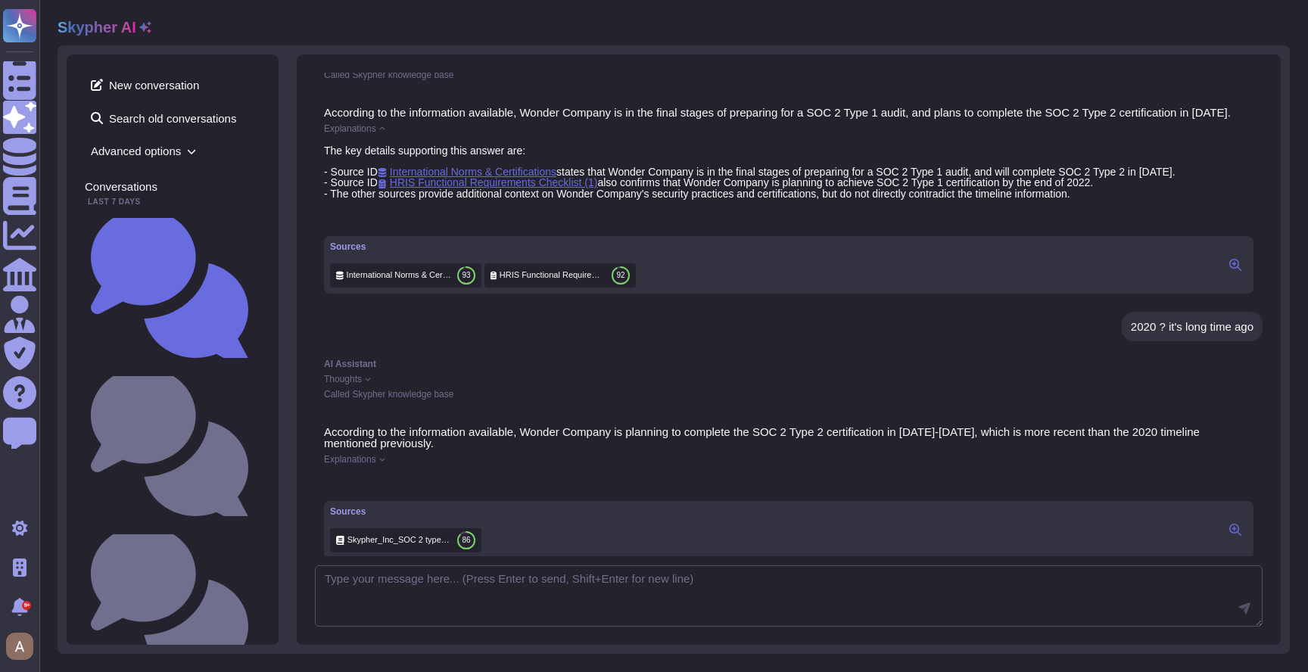
scroll to position [270, 0]
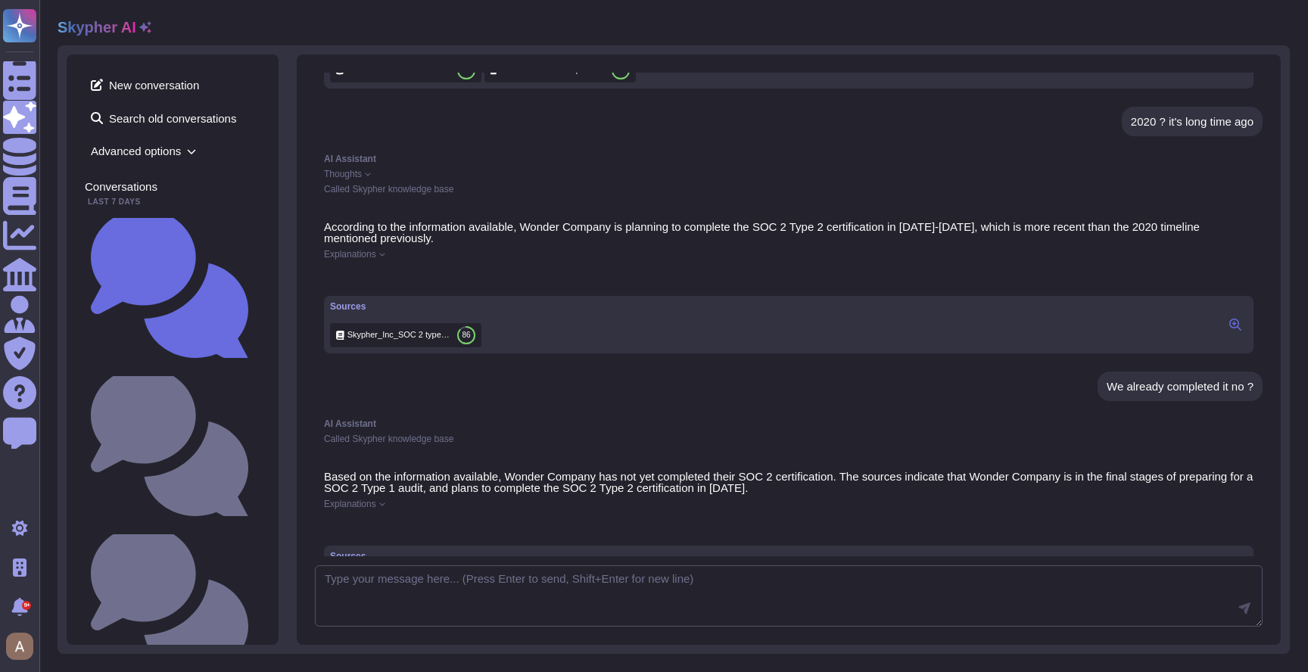
click at [364, 191] on div "AI Assistant Thoughts Called Skypher knowledge base" at bounding box center [789, 174] width 948 height 58
click at [345, 259] on span "Explanations" at bounding box center [350, 254] width 52 height 9
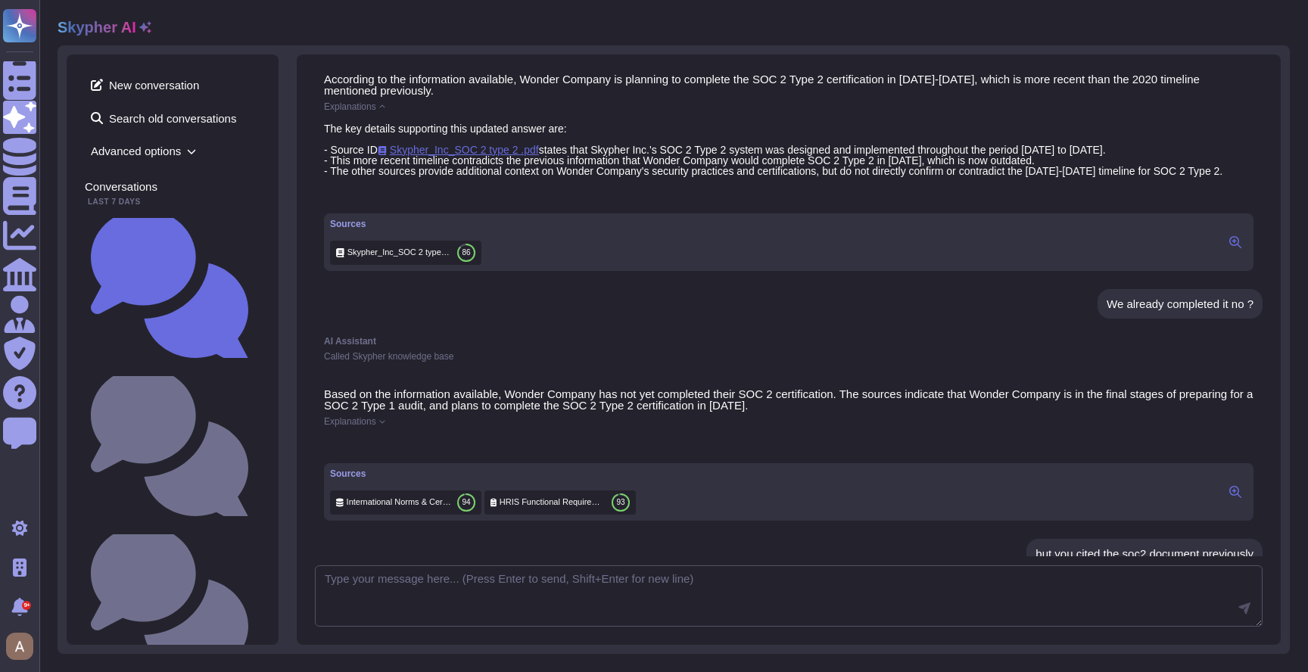
scroll to position [505, 0]
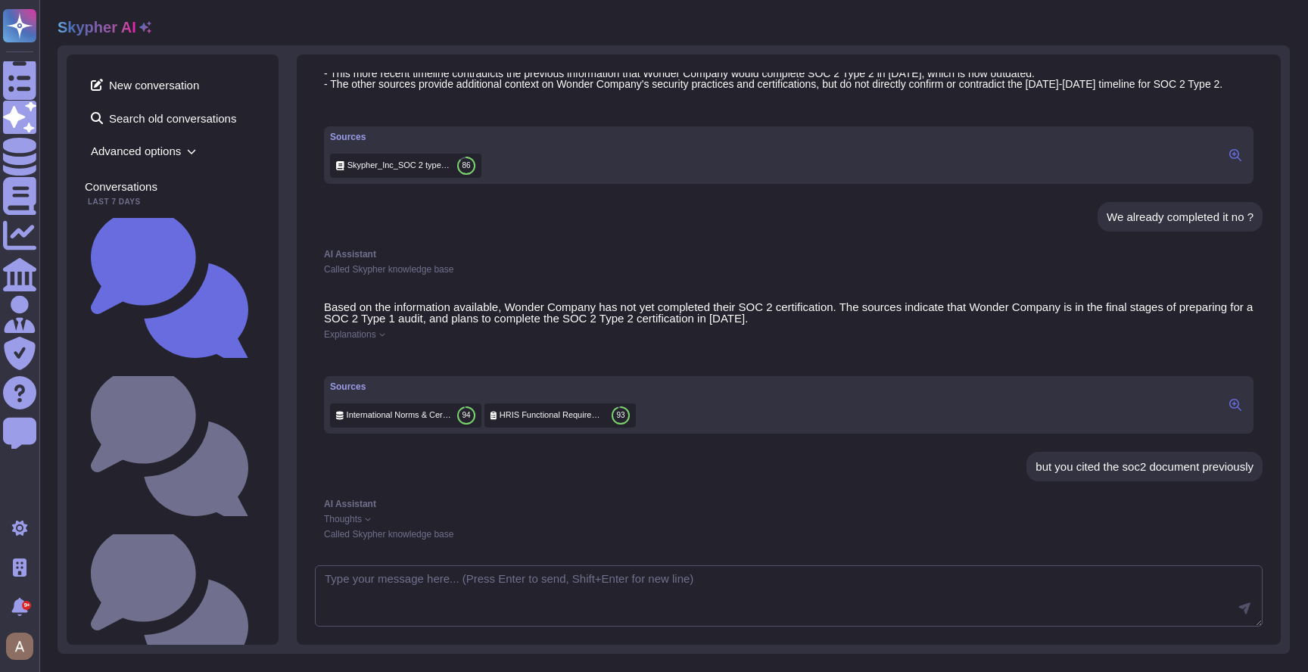
click at [372, 339] on span "Explanations" at bounding box center [350, 334] width 52 height 9
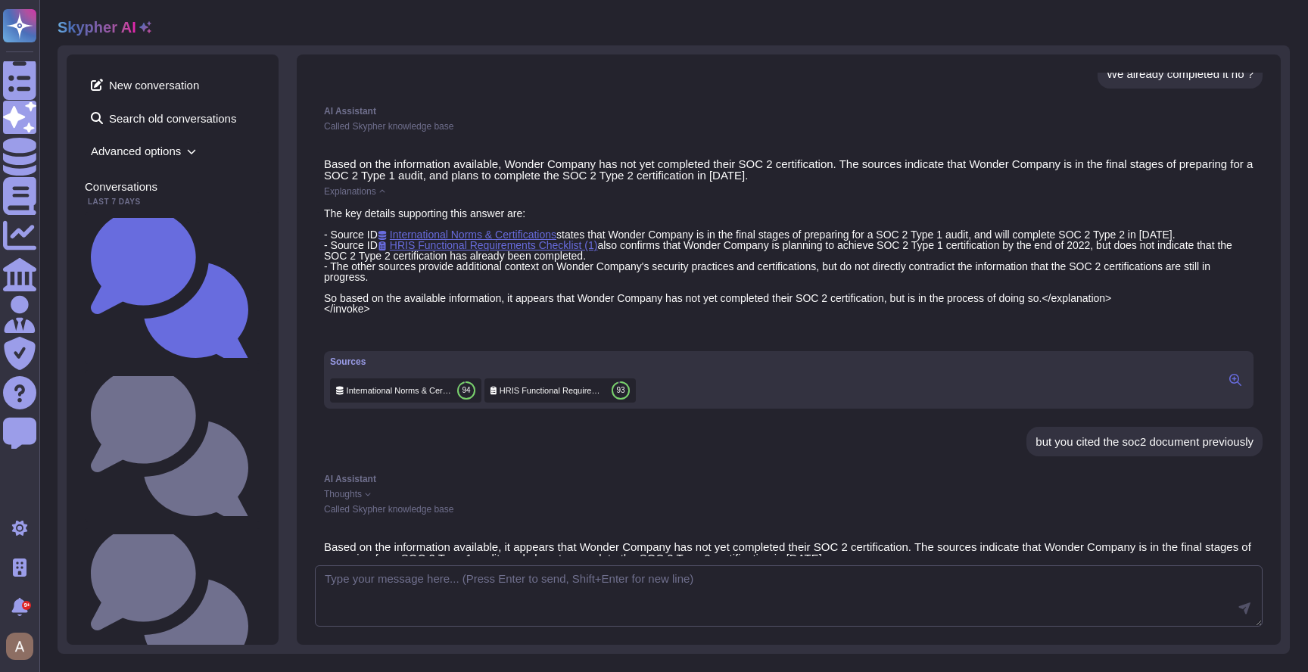
scroll to position [665, 0]
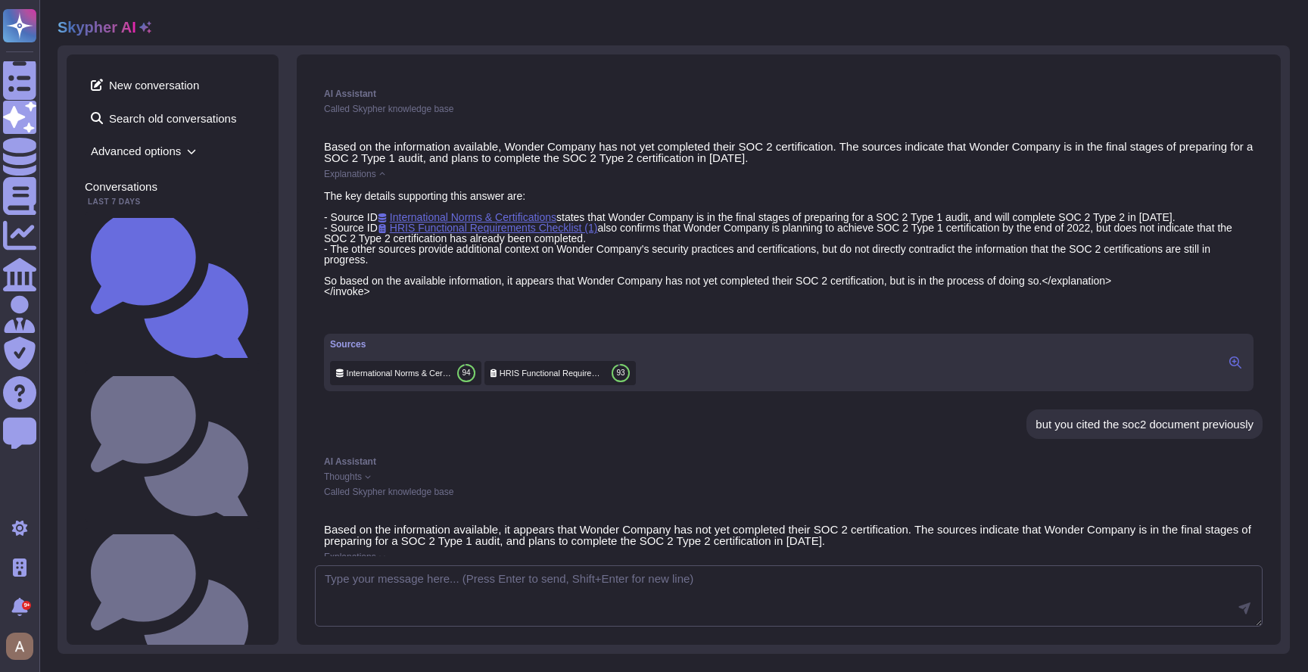
drag, startPoint x: 325, startPoint y: 314, endPoint x: 393, endPoint y: 318, distance: 68.2
click at [393, 298] on div "The key details supporting this answer are: - Source ID International Norms & C…" at bounding box center [789, 244] width 930 height 107
click at [765, 298] on div "The key details supporting this answer are: - Source ID International Norms & C…" at bounding box center [789, 244] width 930 height 107
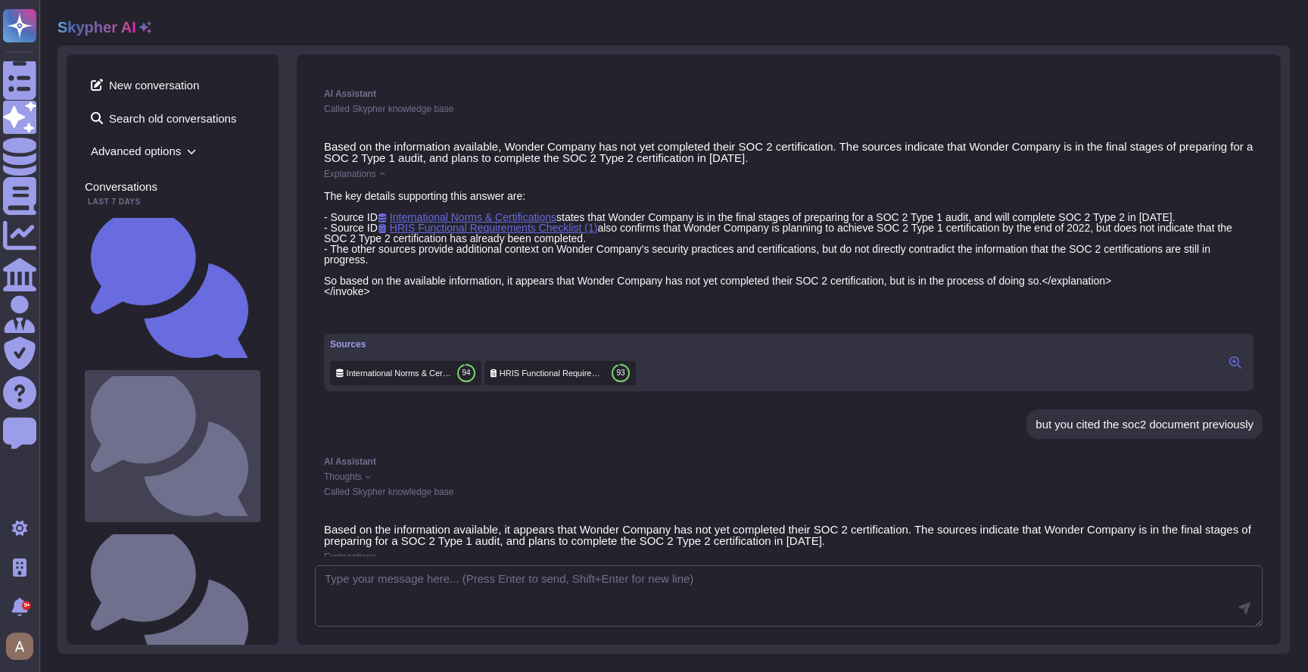
click at [254, 441] on small "When do you plan to be SOC2 certified ? type ?" at bounding box center [254, 446] width 0 height 10
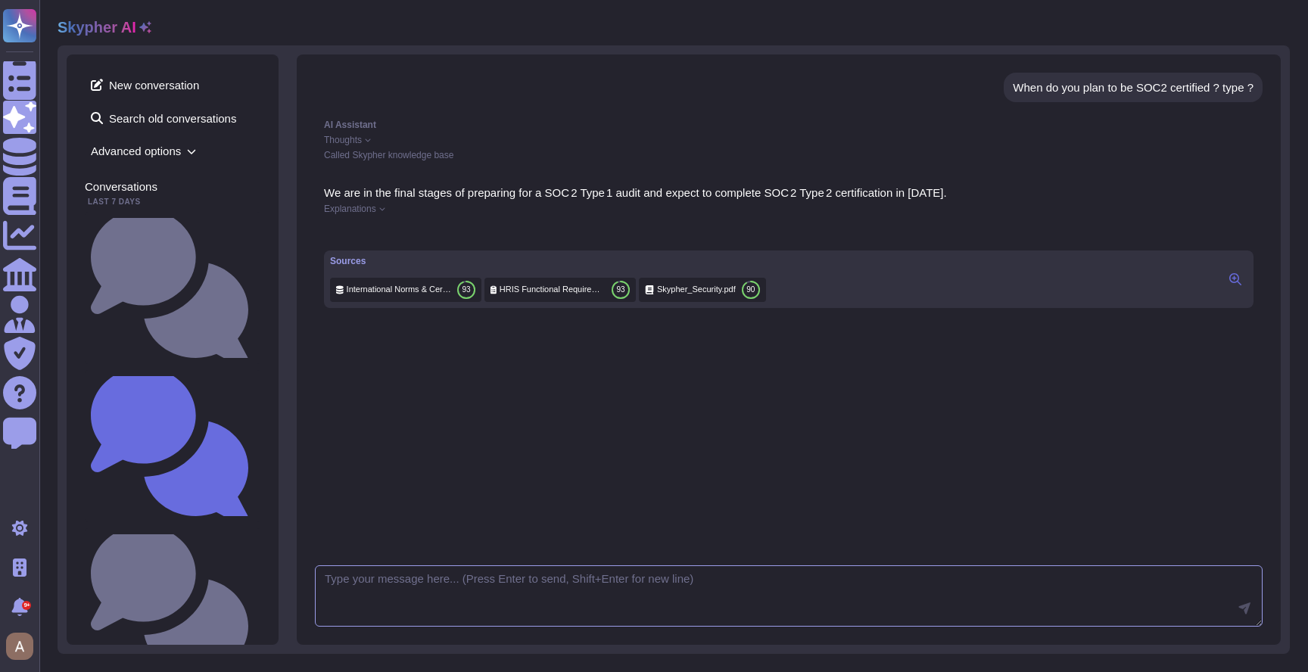
scroll to position [14, 0]
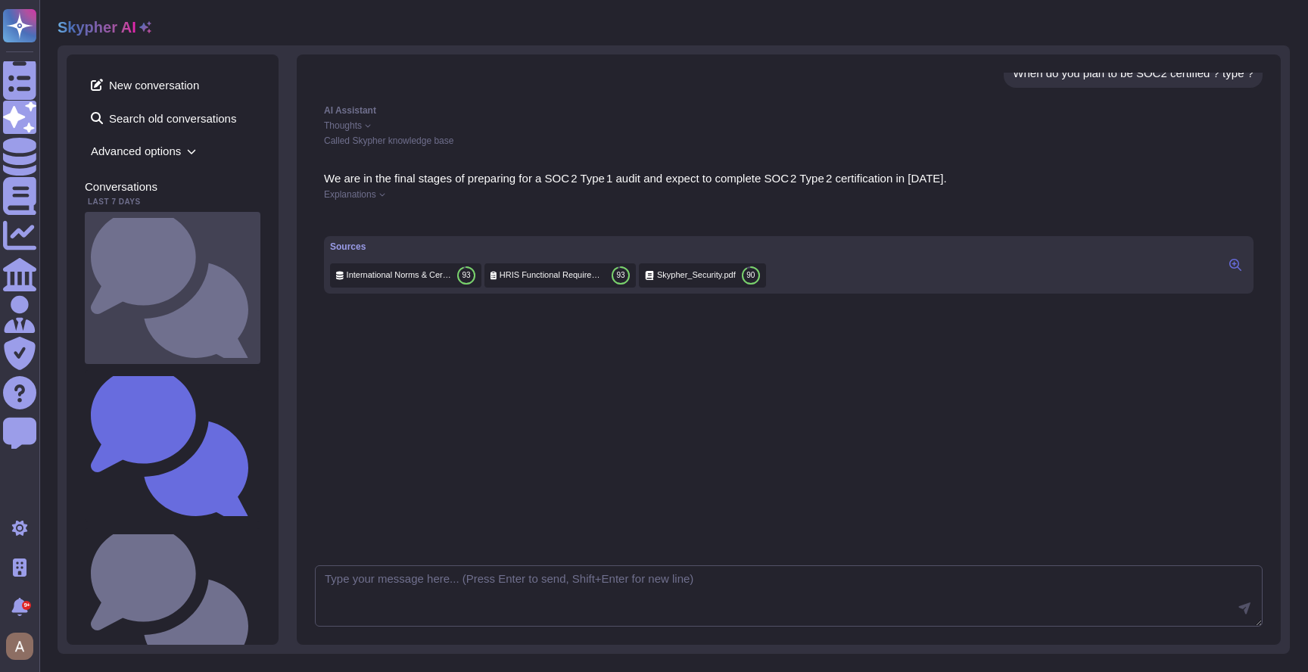
click at [254, 283] on small "When do you plan to be SOC2 certified ?" at bounding box center [254, 288] width 0 height 10
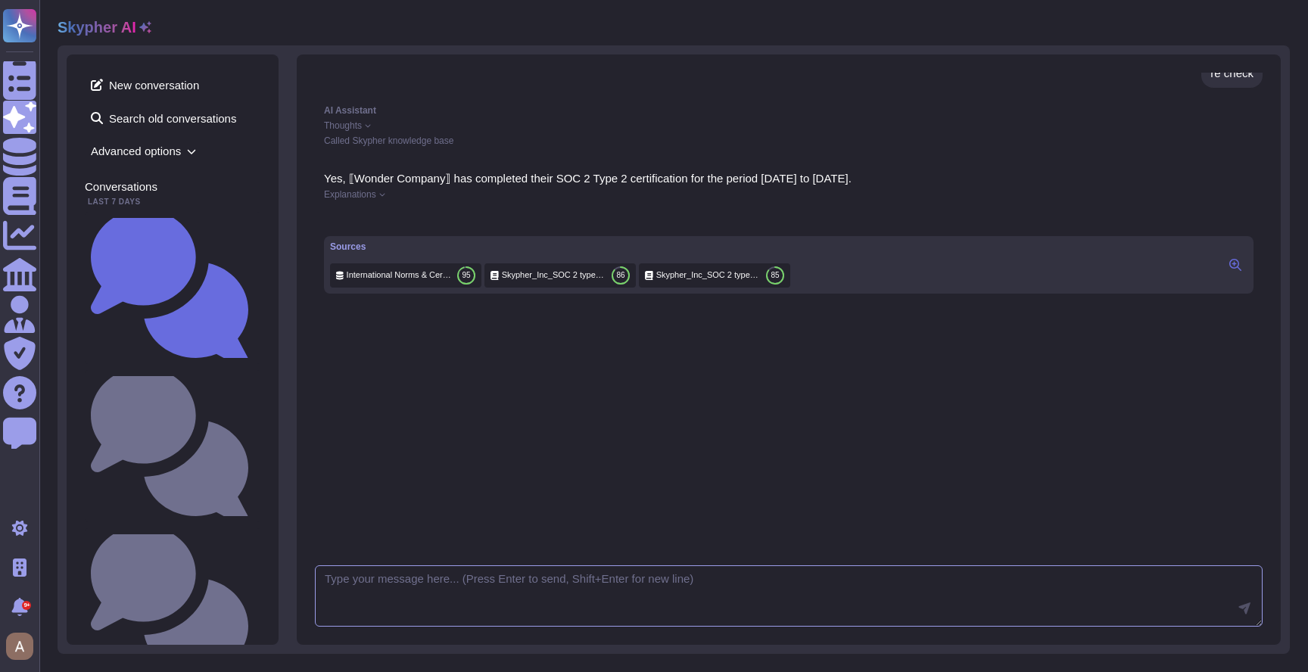
scroll to position [1081, 0]
click at [374, 196] on span "Explanations" at bounding box center [350, 194] width 52 height 9
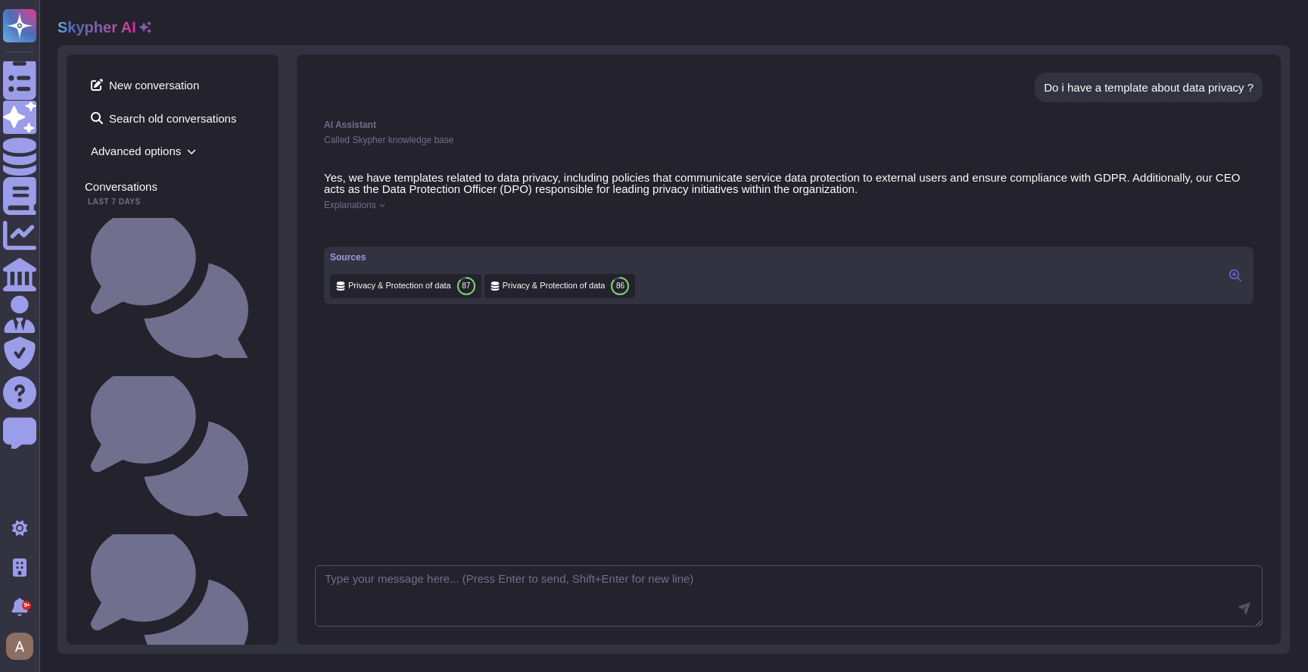
click at [375, 207] on span "Explanations" at bounding box center [350, 205] width 52 height 9
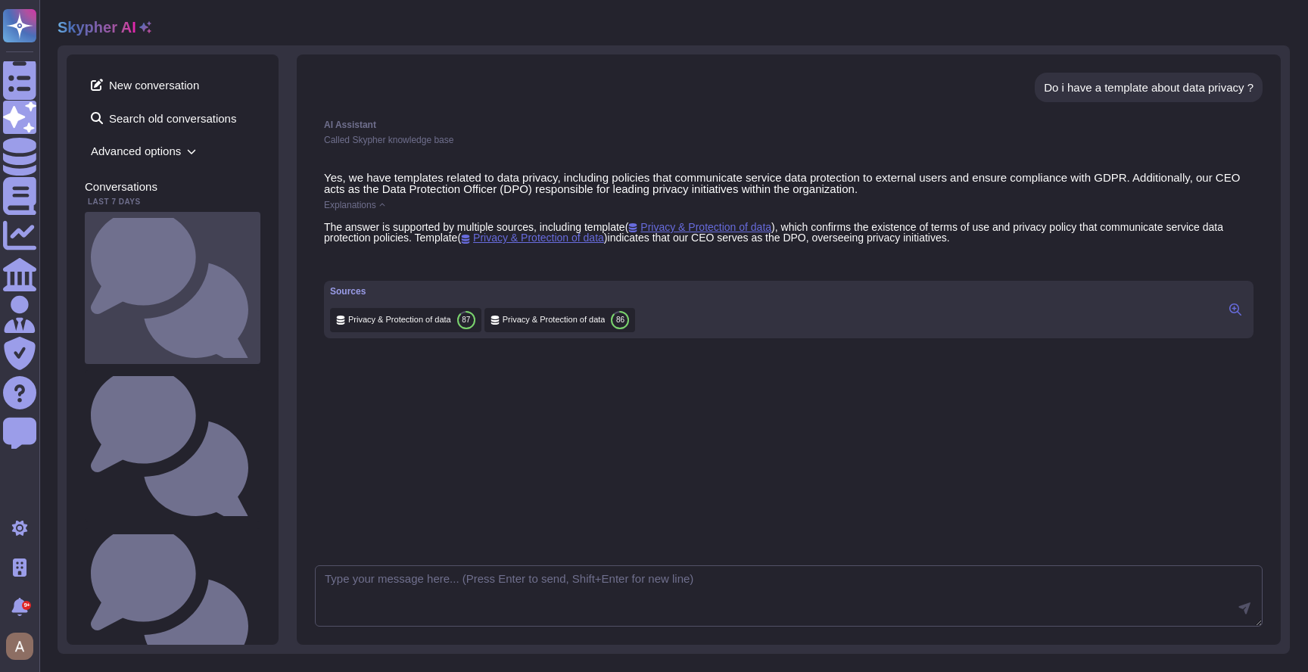
click at [179, 217] on div "When do you plan to be SOC2 certified ?" at bounding box center [173, 288] width 176 height 152
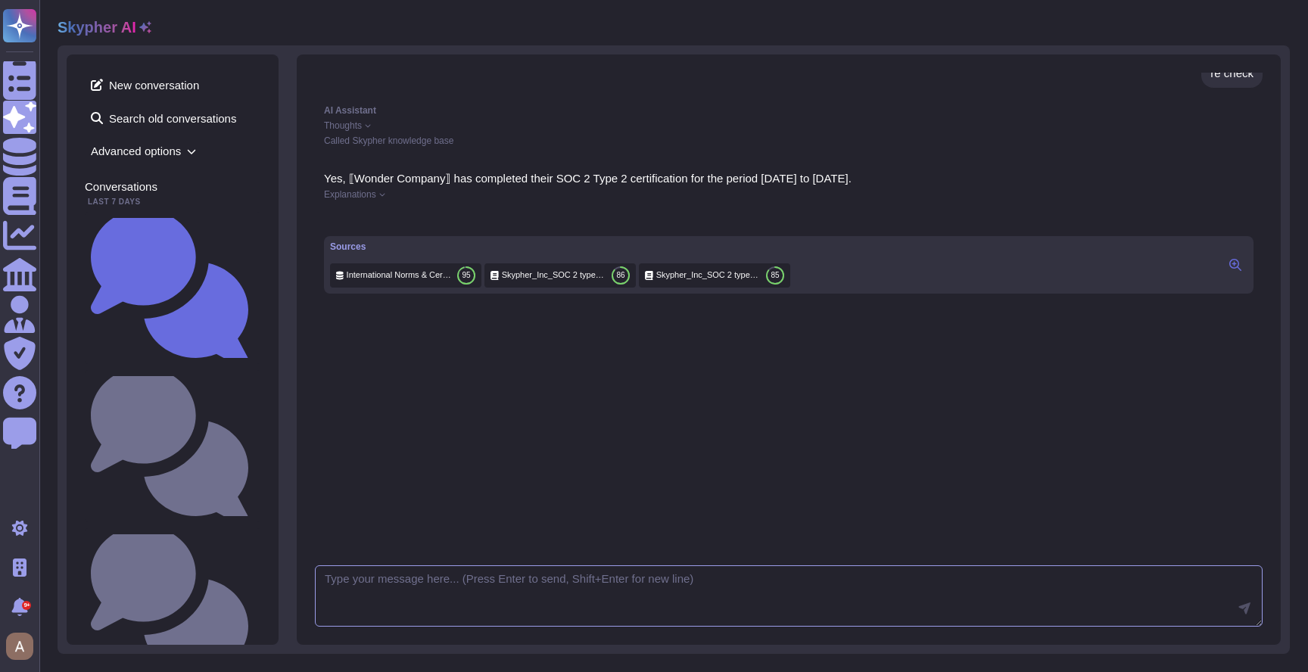
scroll to position [1081, 0]
click at [359, 193] on span "Explanations" at bounding box center [350, 194] width 52 height 9
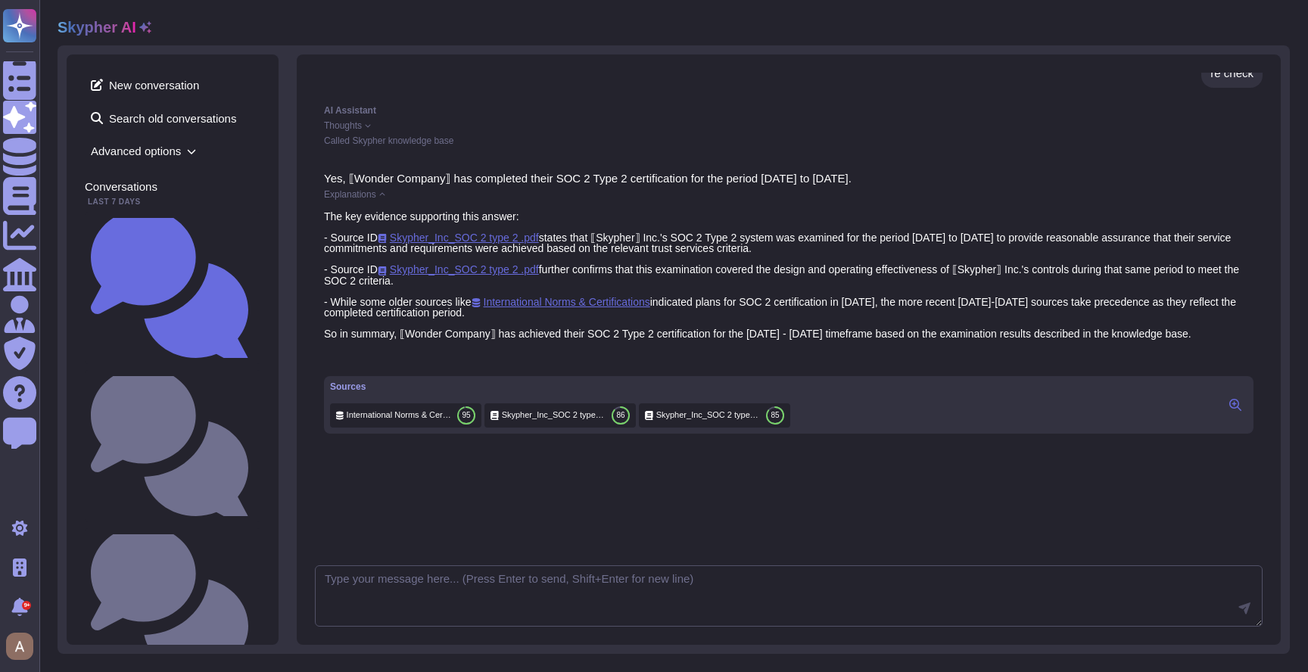
click at [359, 193] on span "Explanations" at bounding box center [350, 194] width 52 height 9
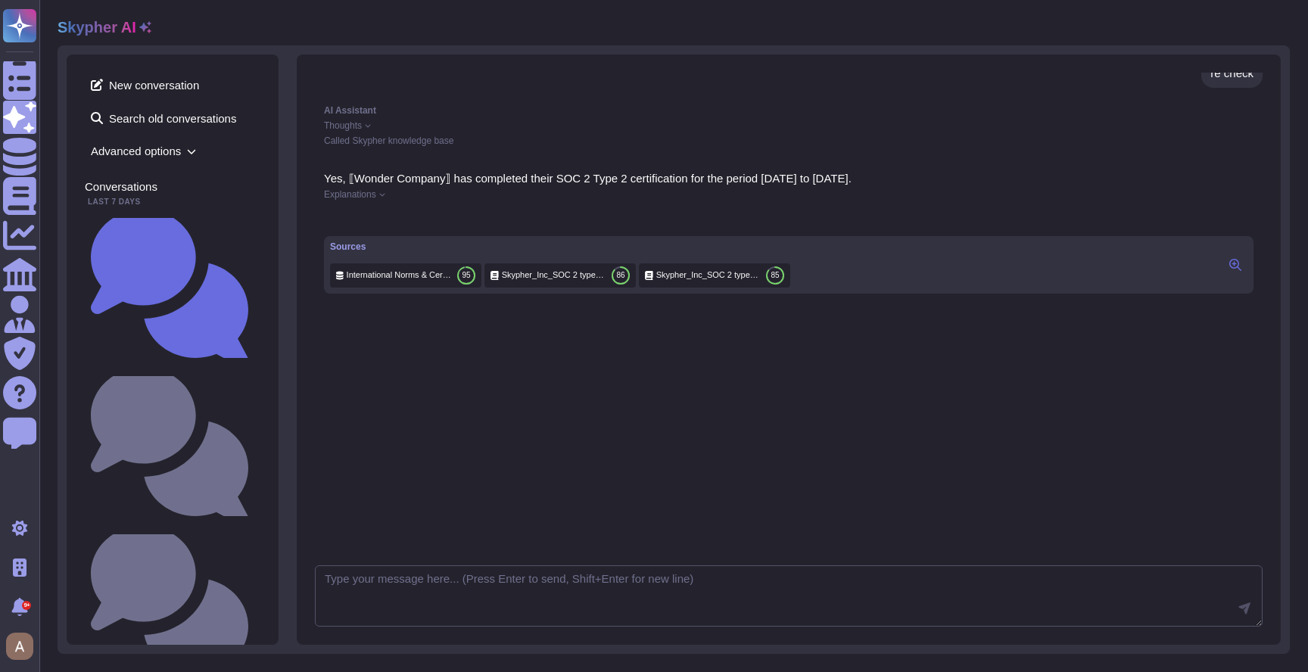
click at [366, 121] on div "Thoughts" at bounding box center [789, 125] width 930 height 9
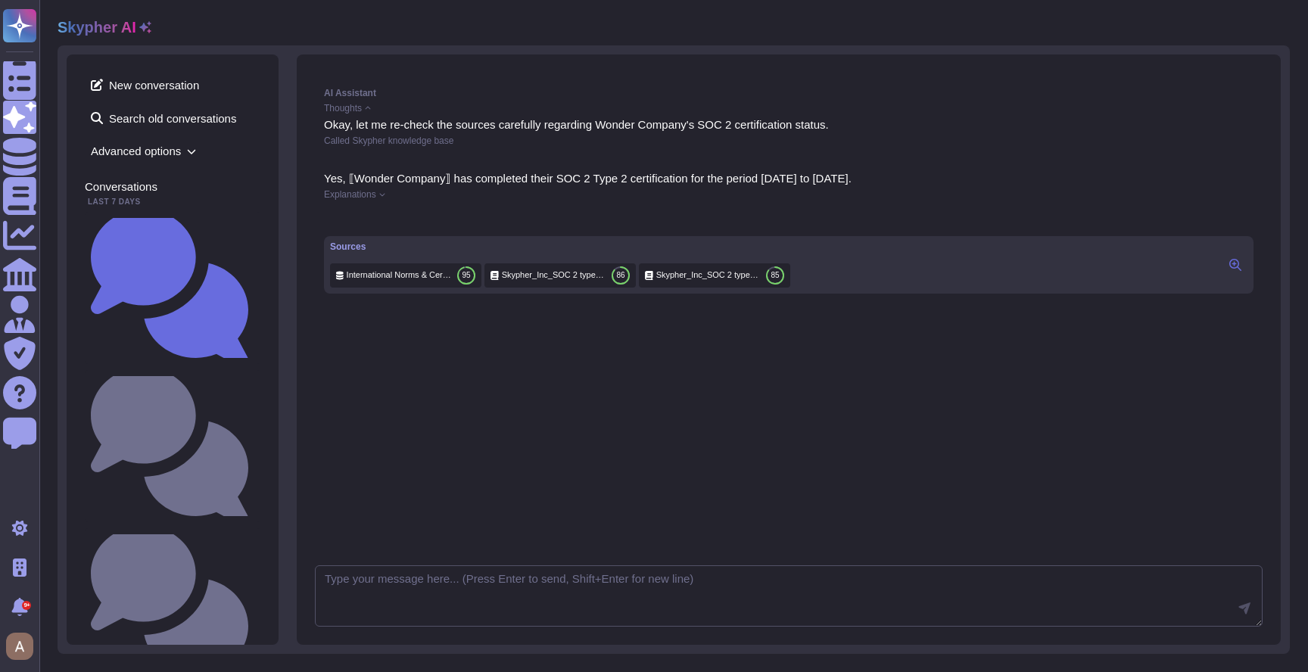
click at [366, 113] on div "Thoughts" at bounding box center [789, 108] width 930 height 9
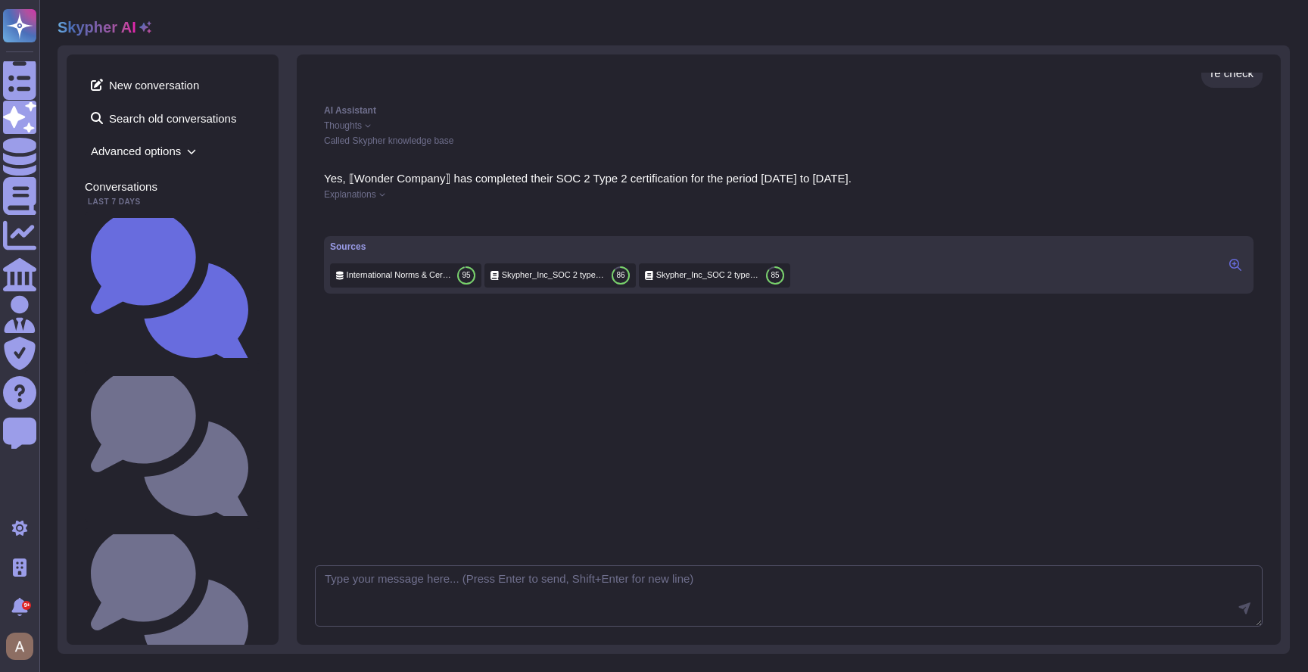
click at [366, 121] on div "Thoughts" at bounding box center [789, 125] width 930 height 9
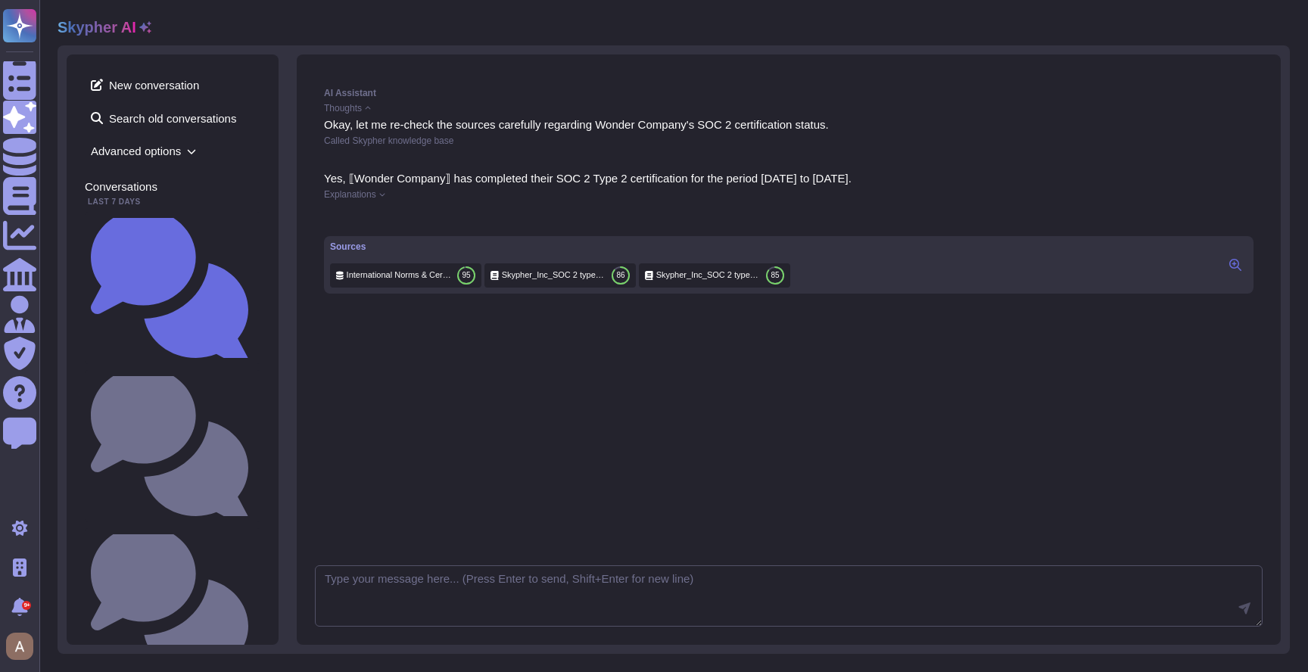
click at [366, 113] on div "Thoughts" at bounding box center [789, 108] width 930 height 9
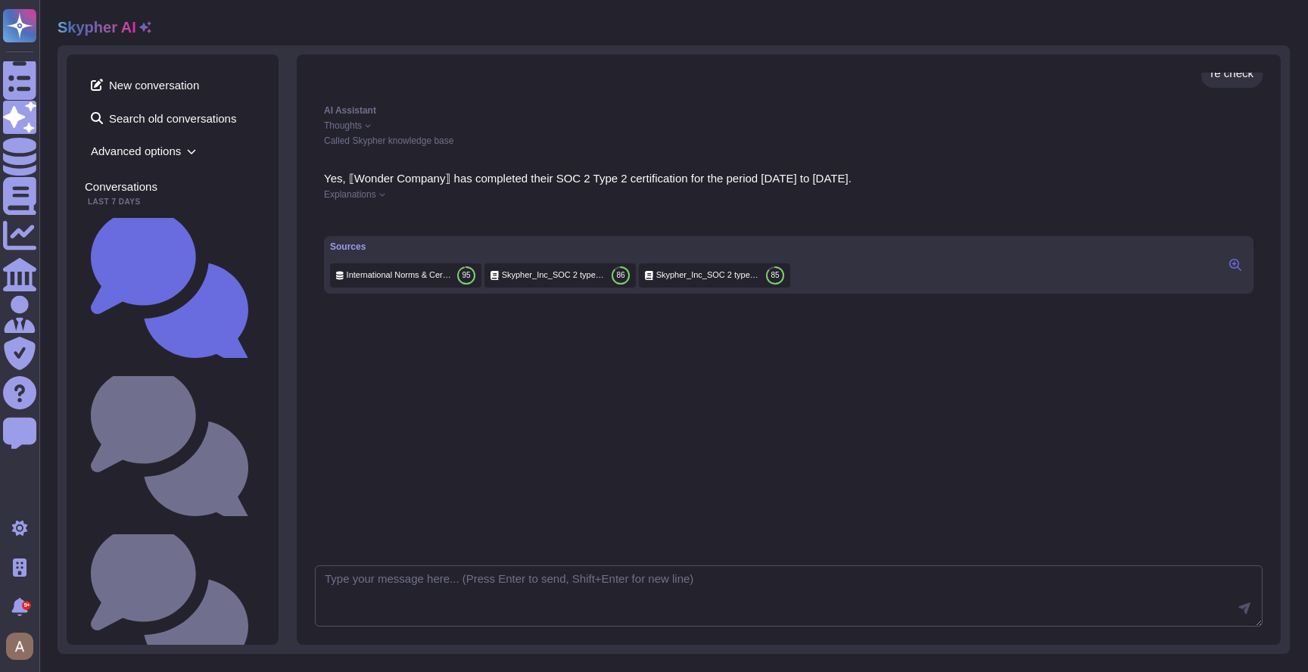
click at [370, 195] on span "Explanations" at bounding box center [350, 194] width 52 height 9
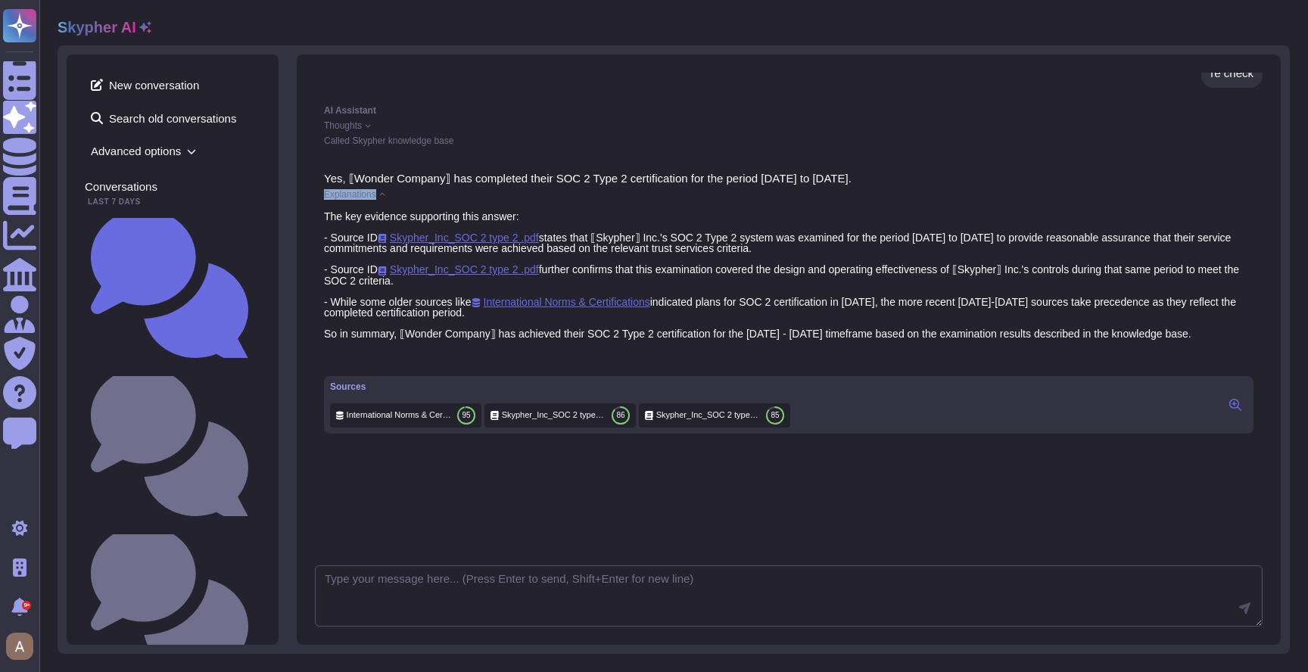
drag, startPoint x: 319, startPoint y: 196, endPoint x: 382, endPoint y: 197, distance: 63.6
click at [382, 197] on div "Yes, ⟦Wonder Company⟧ has completed their SOC 2 Type 2 certification for the pe…" at bounding box center [789, 303] width 948 height 279
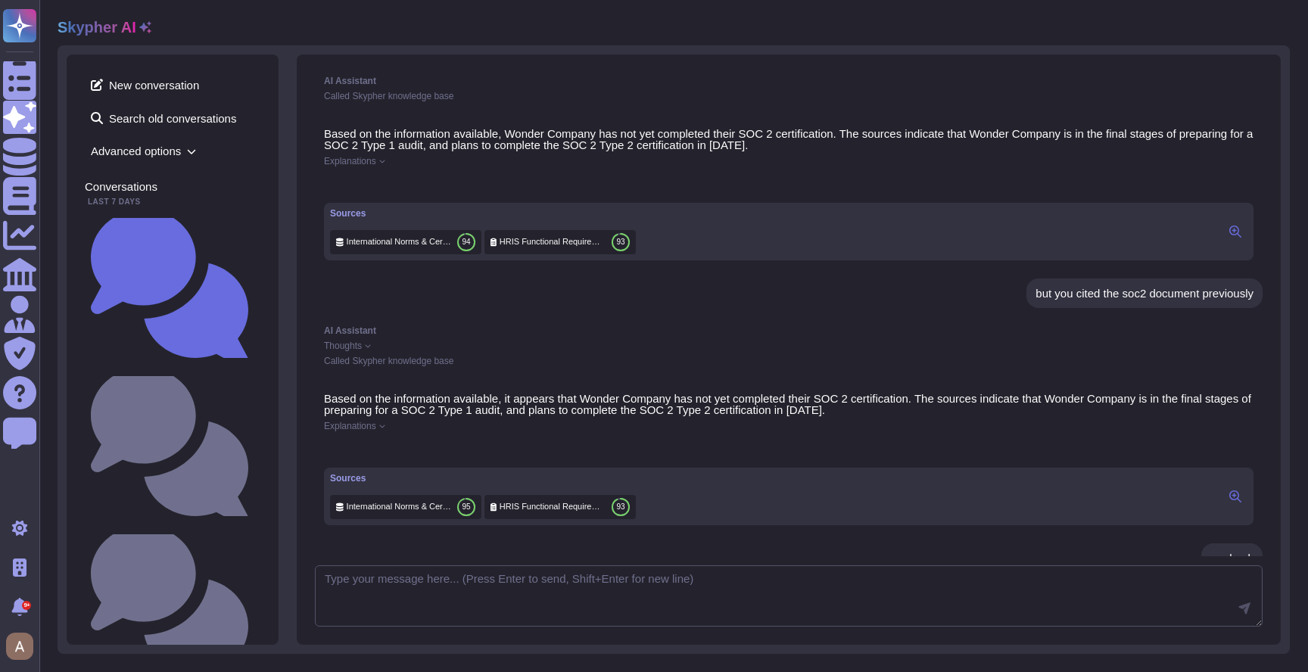
scroll to position [223, 0]
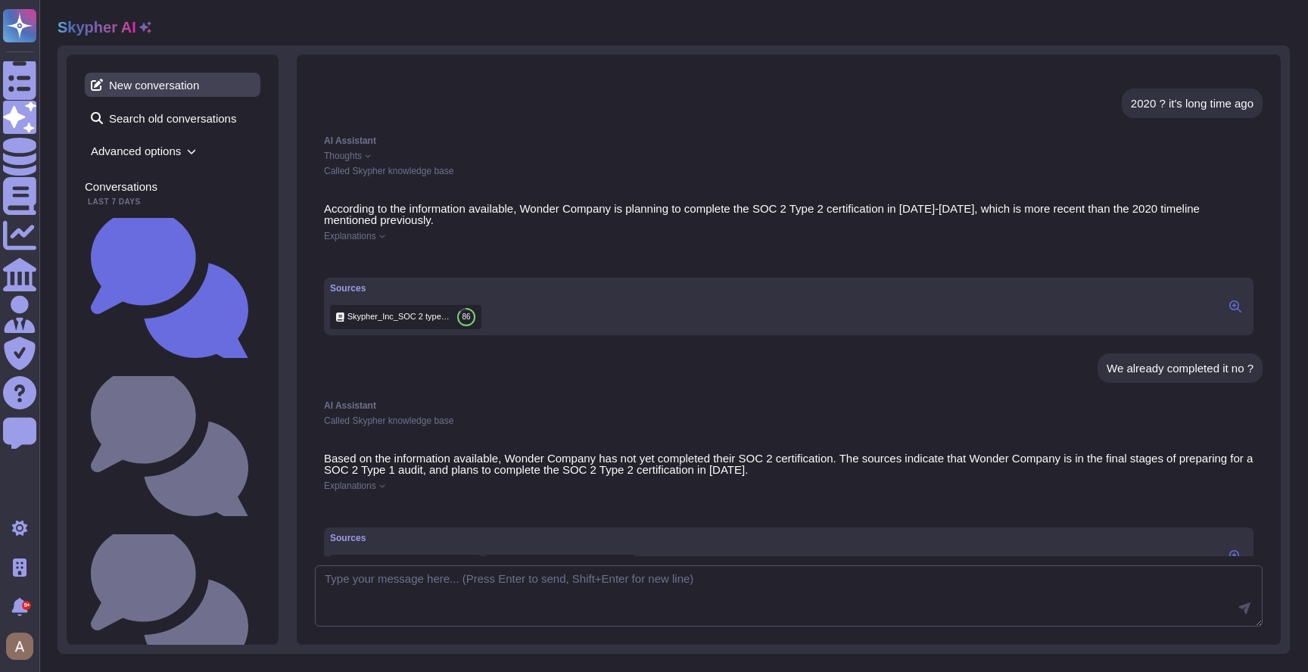
click at [192, 87] on span "New conversation" at bounding box center [173, 85] width 176 height 24
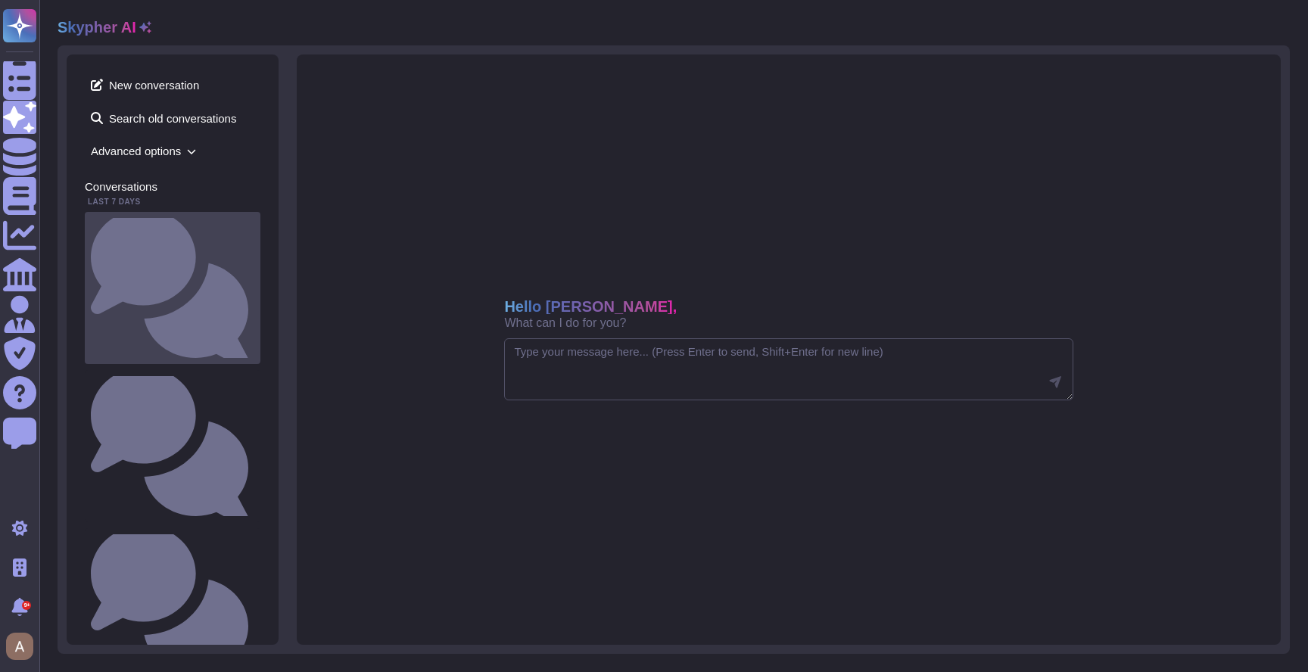
click at [223, 213] on div "When do you plan to be SOC2 certified ?" at bounding box center [173, 288] width 176 height 152
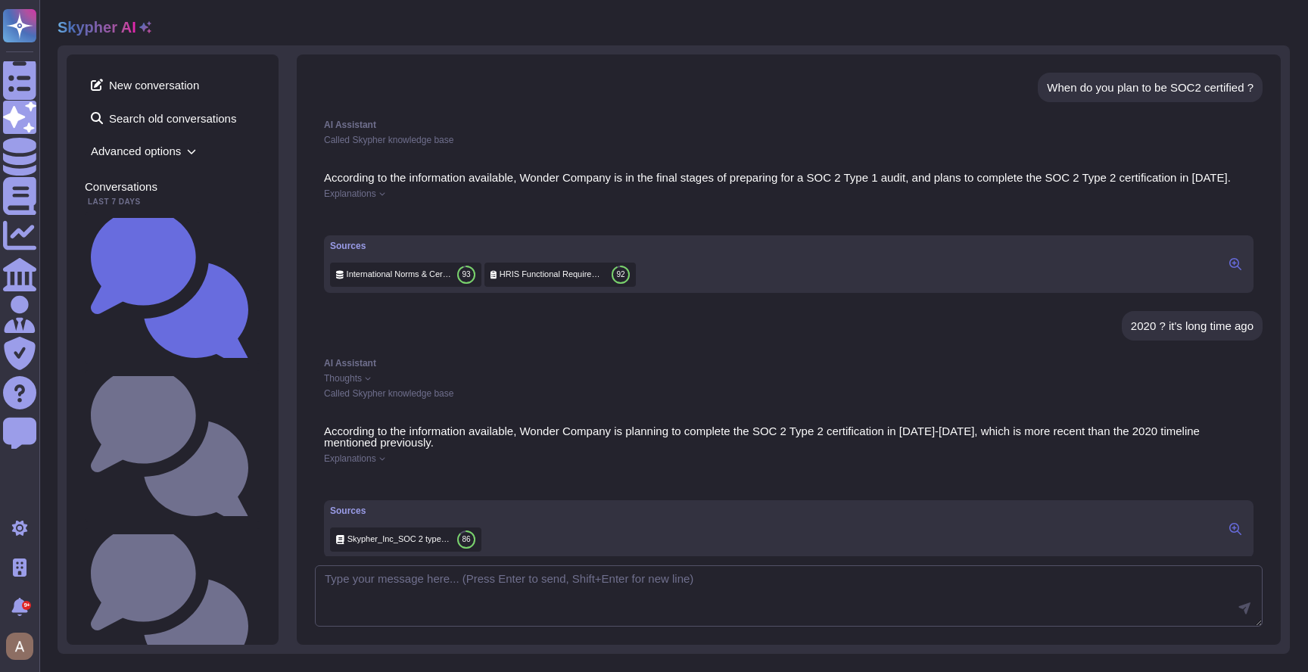
click at [1075, 89] on div "When do you plan to be SOC2 certified ?" at bounding box center [1150, 87] width 207 height 11
click at [170, 80] on span "New conversation" at bounding box center [173, 85] width 176 height 24
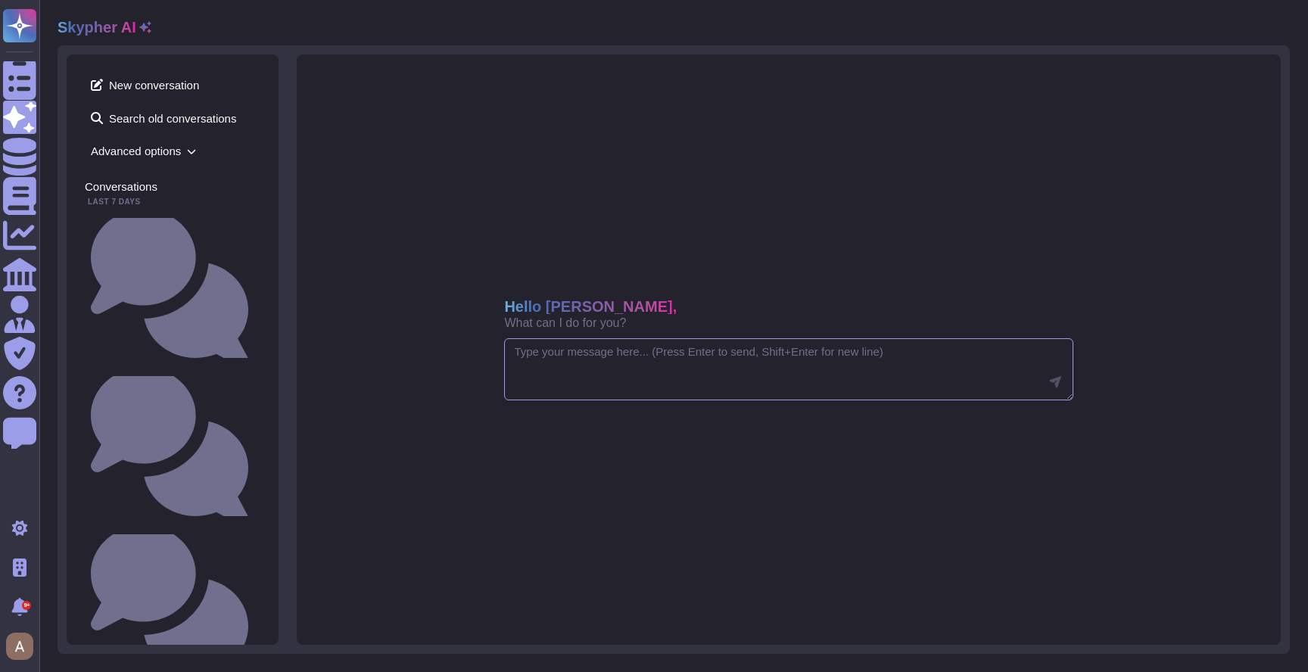
click at [584, 393] on textarea at bounding box center [788, 369] width 569 height 62
paste textarea "When do you plan to be SOC2 certified ?"
type textarea "When do you plan to be SOC2 certified ?"
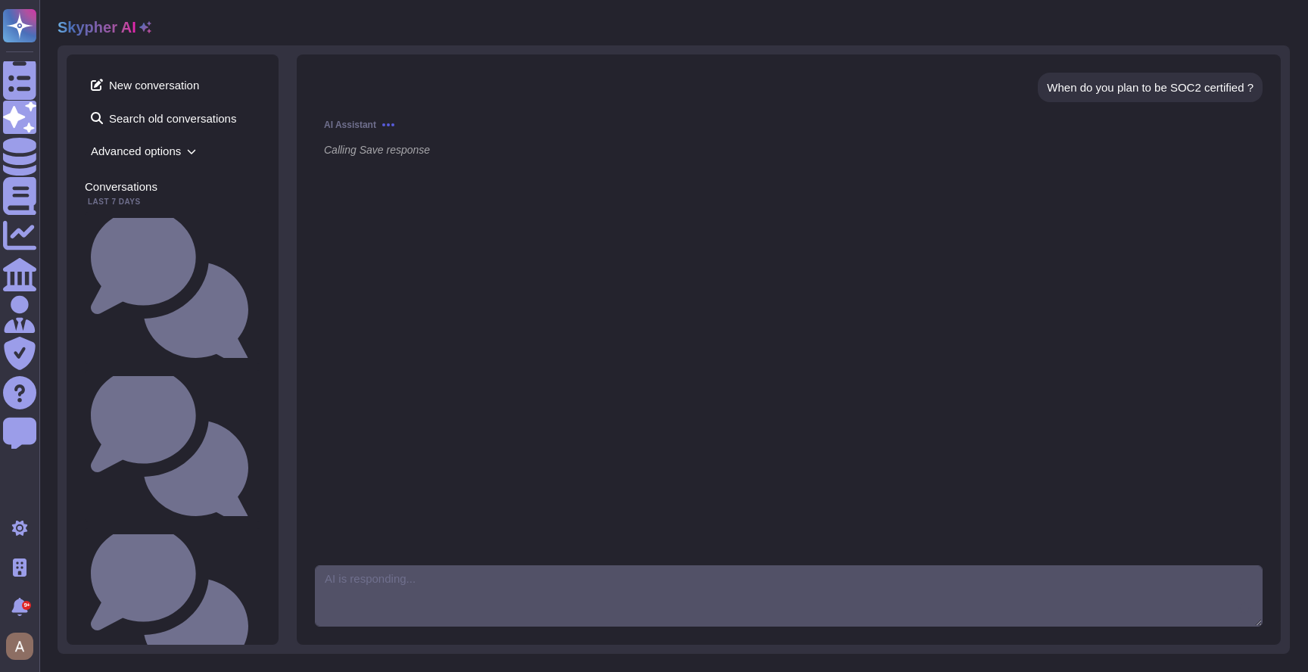
click at [173, 155] on span "Advanced options" at bounding box center [173, 150] width 176 height 23
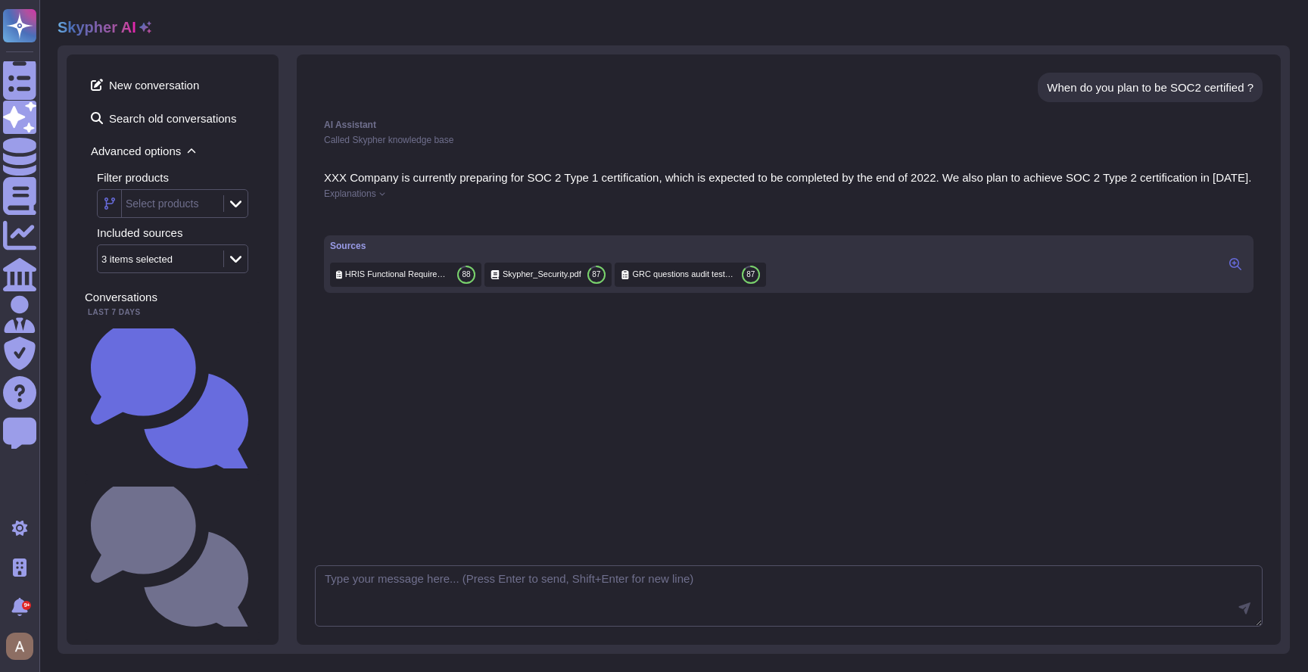
click at [359, 198] on span "Explanations" at bounding box center [350, 193] width 52 height 9
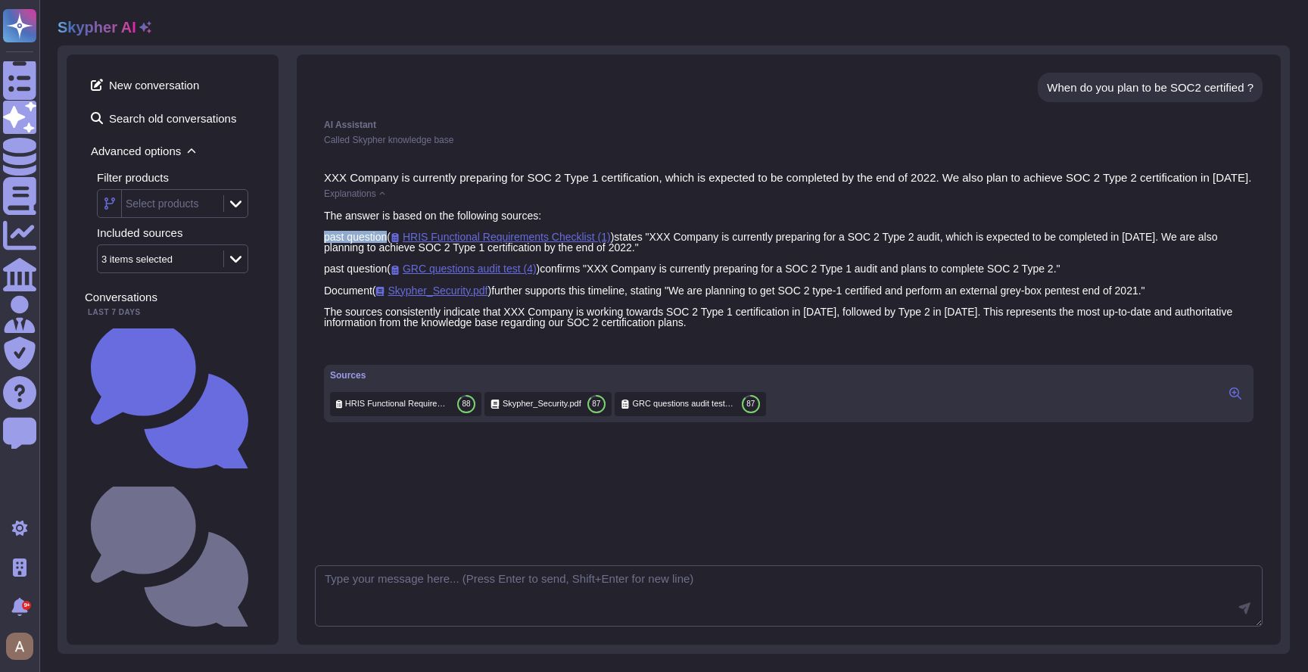
drag, startPoint x: 389, startPoint y: 248, endPoint x: 322, endPoint y: 249, distance: 67.4
click at [322, 249] on div "XXX Company is currently preparing for SOC 2 Type 1 certification, which is exp…" at bounding box center [789, 297] width 948 height 269
click at [1083, 96] on div "When do you plan to be SOC2 certified ?" at bounding box center [1150, 88] width 225 height 30
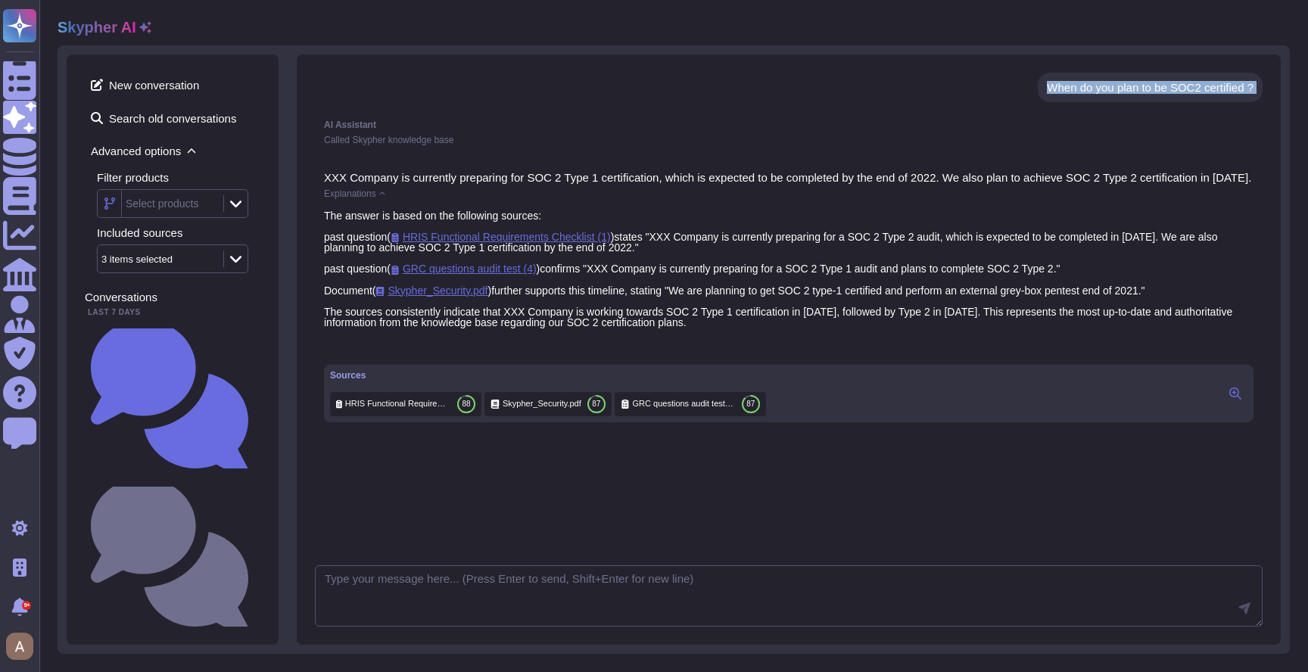
click at [1083, 96] on div "When do you plan to be SOC2 certified ?" at bounding box center [1150, 88] width 225 height 30
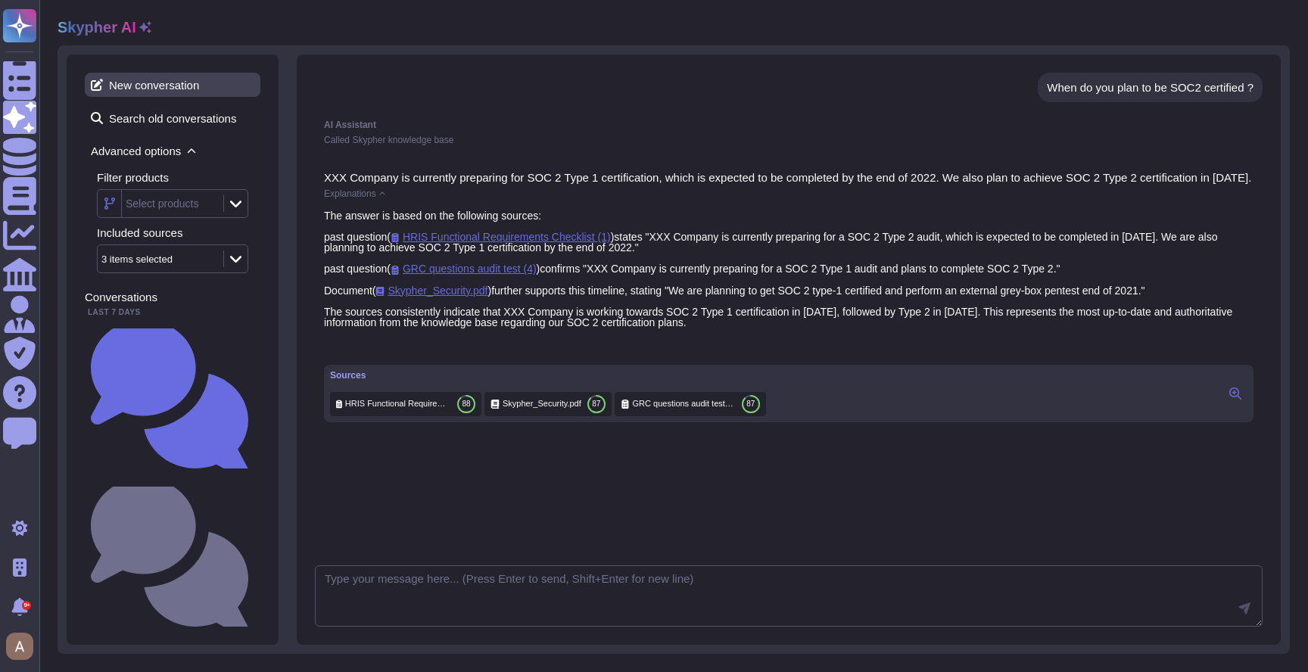
click at [186, 90] on span "New conversation" at bounding box center [173, 85] width 176 height 24
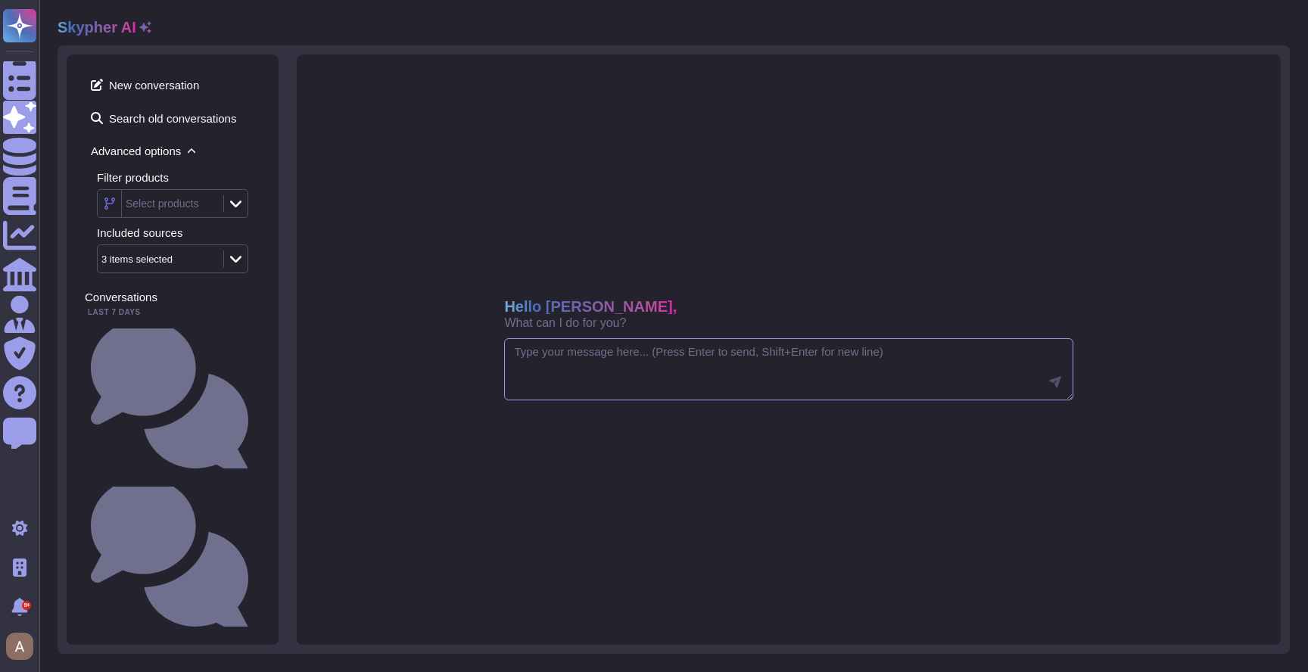
click at [559, 357] on textarea at bounding box center [788, 369] width 569 height 62
paste textarea "When do you plan to be SOC2 certified ?"
type textarea "When do you plan to be SOC2 certified ?"
click at [142, 30] on icon at bounding box center [145, 27] width 12 height 12
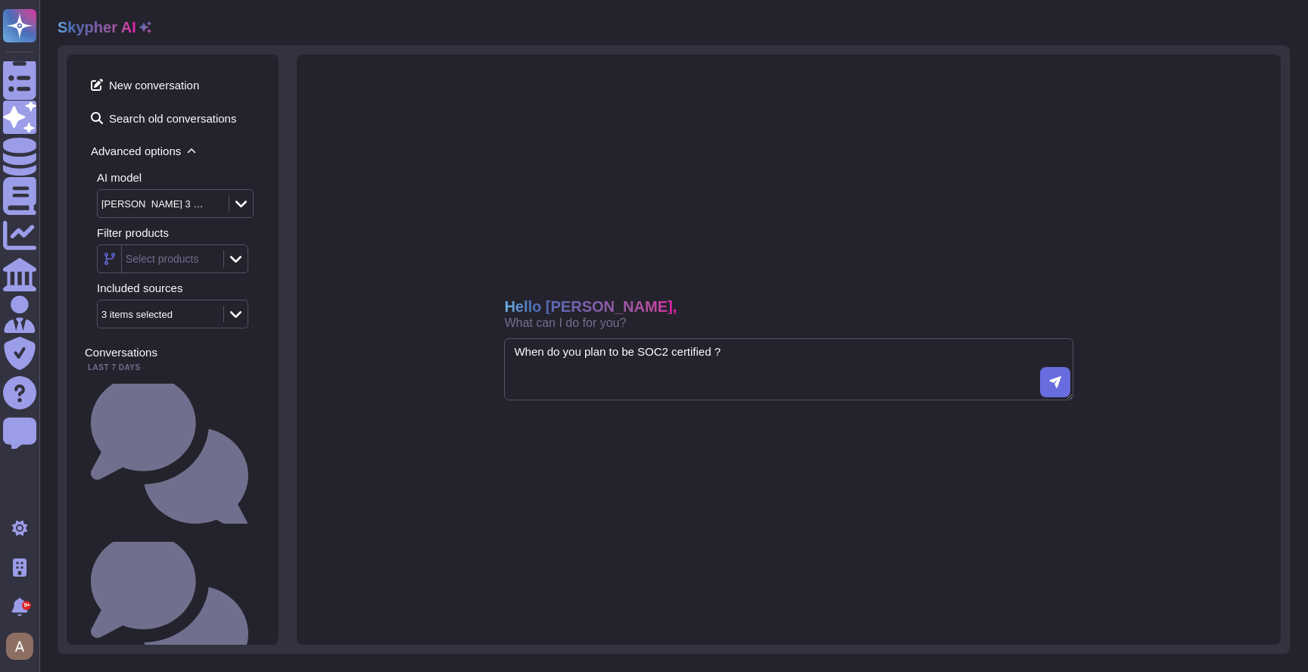
click at [190, 199] on div "[PERSON_NAME] 3 Sonnet" at bounding box center [155, 204] width 108 height 10
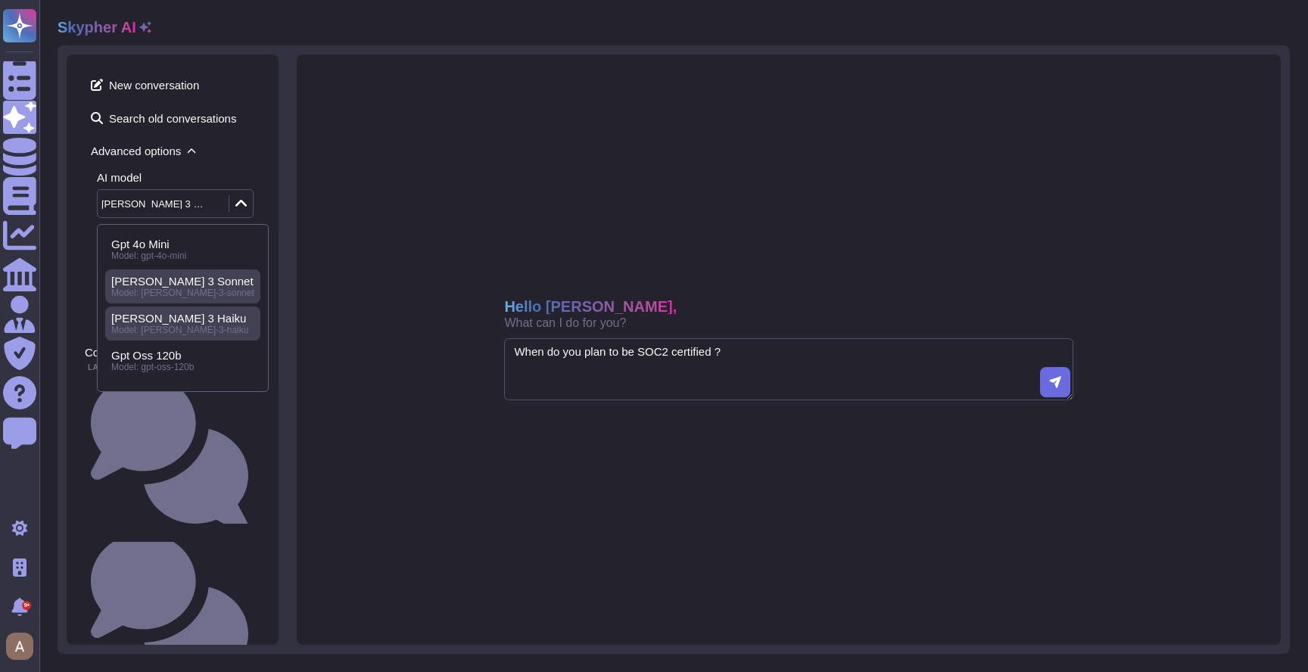
click at [179, 316] on span "[PERSON_NAME] 3 Haiku" at bounding box center [178, 319] width 135 height 14
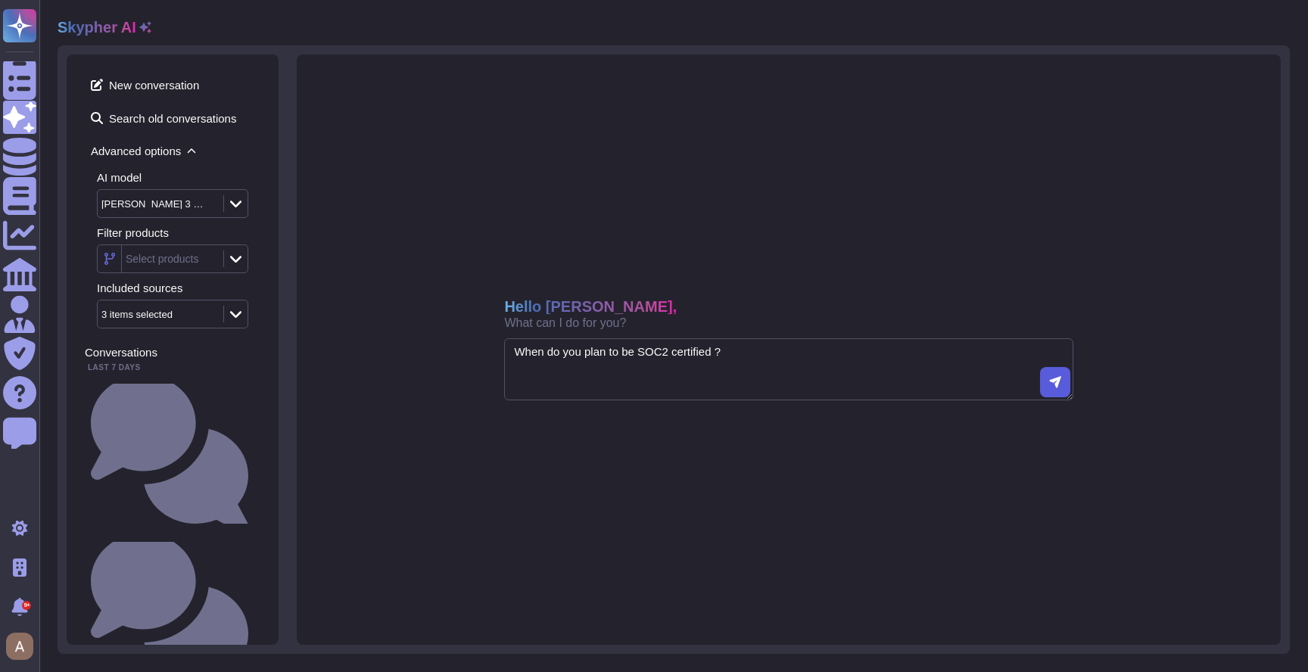
click at [1049, 394] on button at bounding box center [1055, 382] width 30 height 30
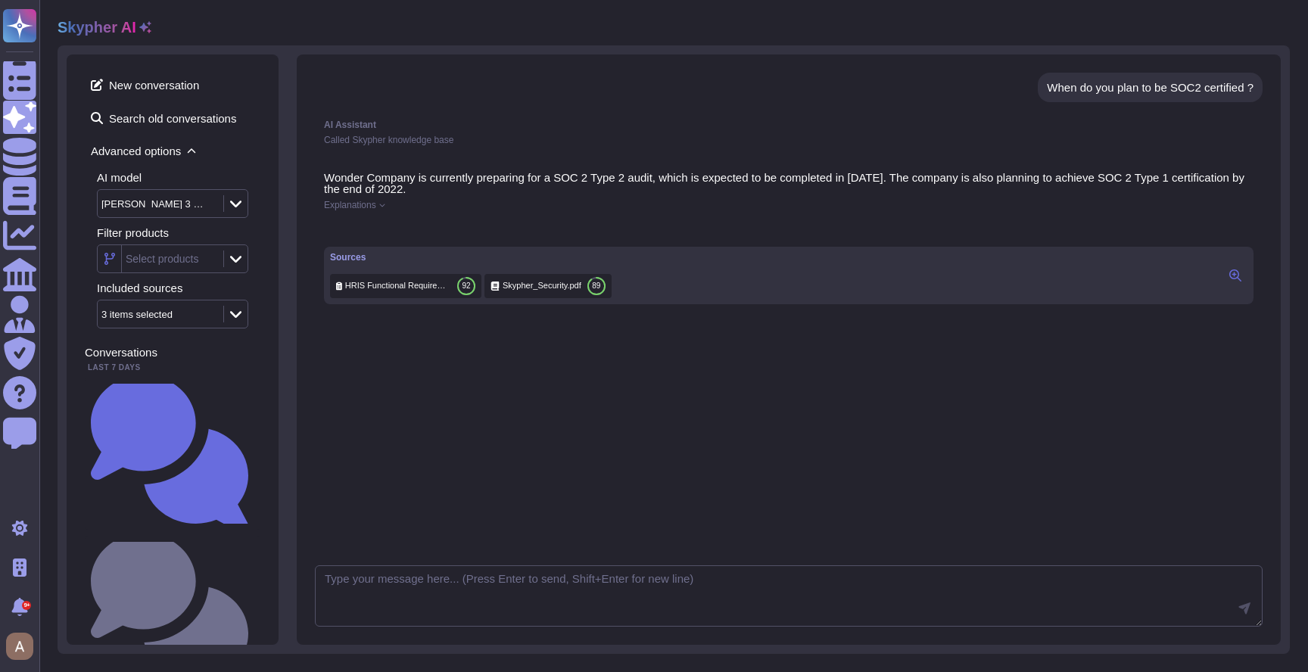
click at [351, 207] on span "Explanations" at bounding box center [350, 205] width 52 height 9
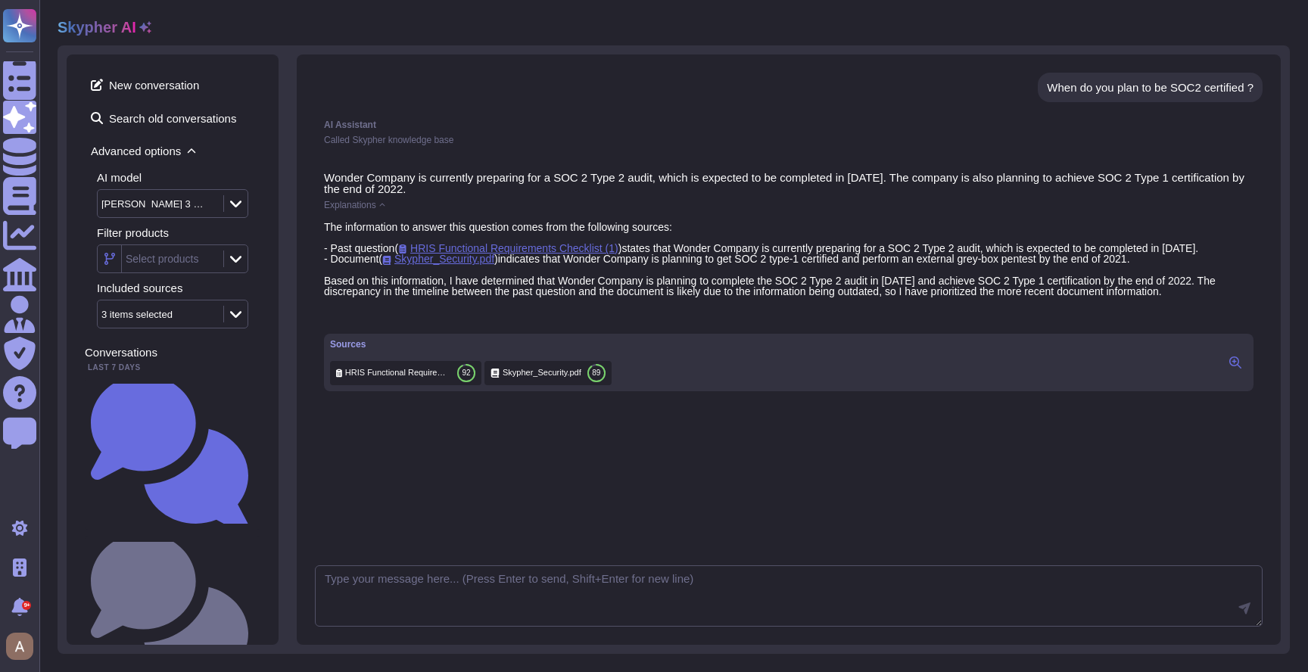
click at [1107, 87] on div "When do you plan to be SOC2 certified ?" at bounding box center [1150, 87] width 207 height 11
click at [179, 536] on div "When do you plan to be SOC2 certified ?" at bounding box center [173, 612] width 176 height 152
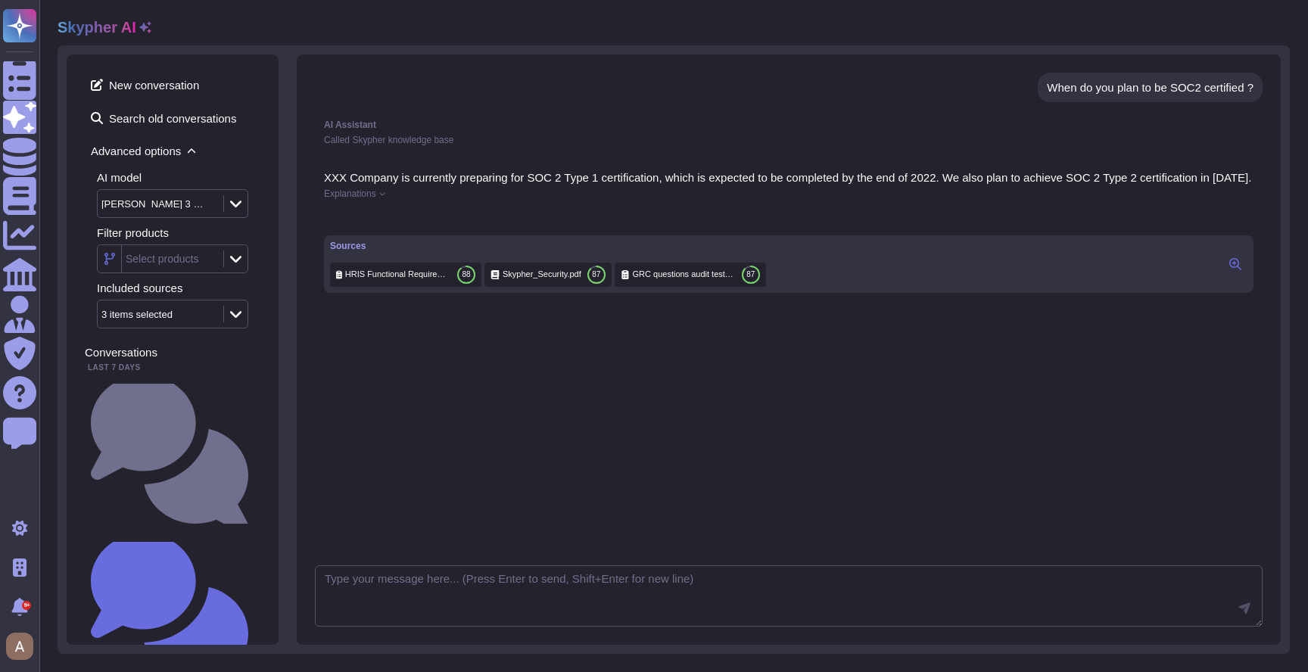
click at [372, 198] on span "Explanations" at bounding box center [350, 193] width 52 height 9
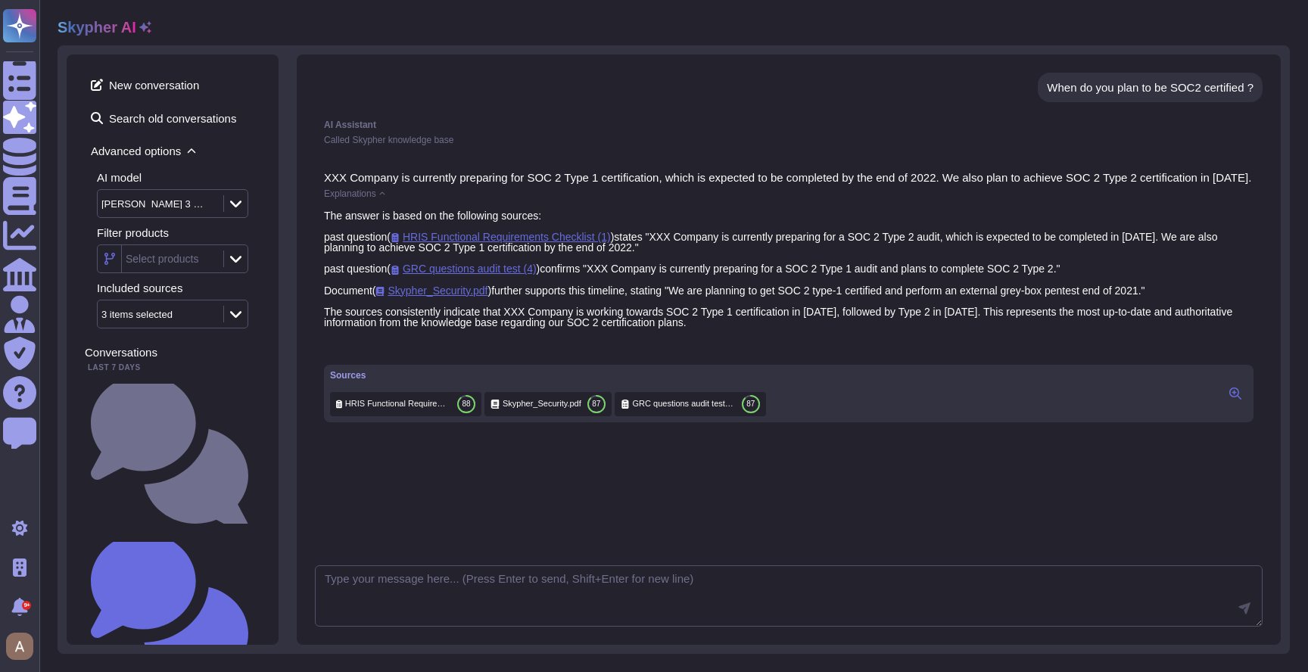
click at [1098, 86] on div "When do you plan to be SOC2 certified ?" at bounding box center [1150, 87] width 207 height 11
click at [1098, 95] on div "When do you plan to be SOC2 certified ?" at bounding box center [1150, 88] width 225 height 30
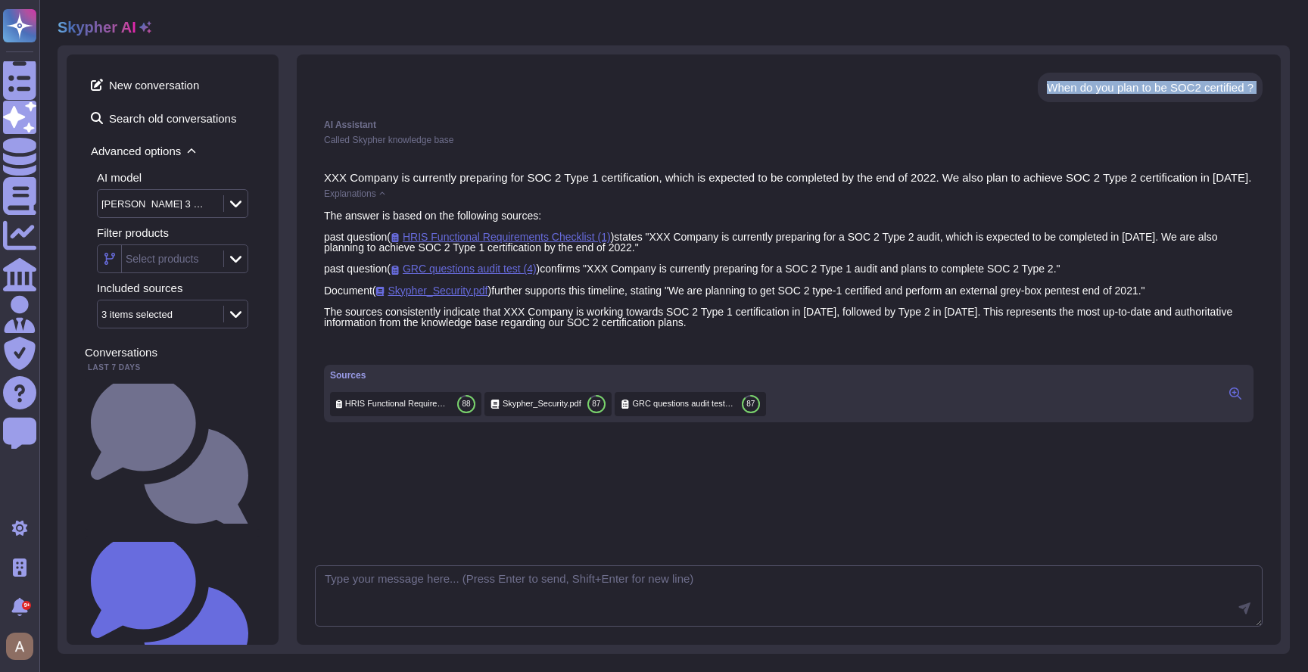
click at [1098, 95] on div "When do you plan to be SOC2 certified ?" at bounding box center [1150, 88] width 225 height 30
click at [541, 126] on div "AI Assistant" at bounding box center [789, 124] width 930 height 9
